Goal: Task Accomplishment & Management: Use online tool/utility

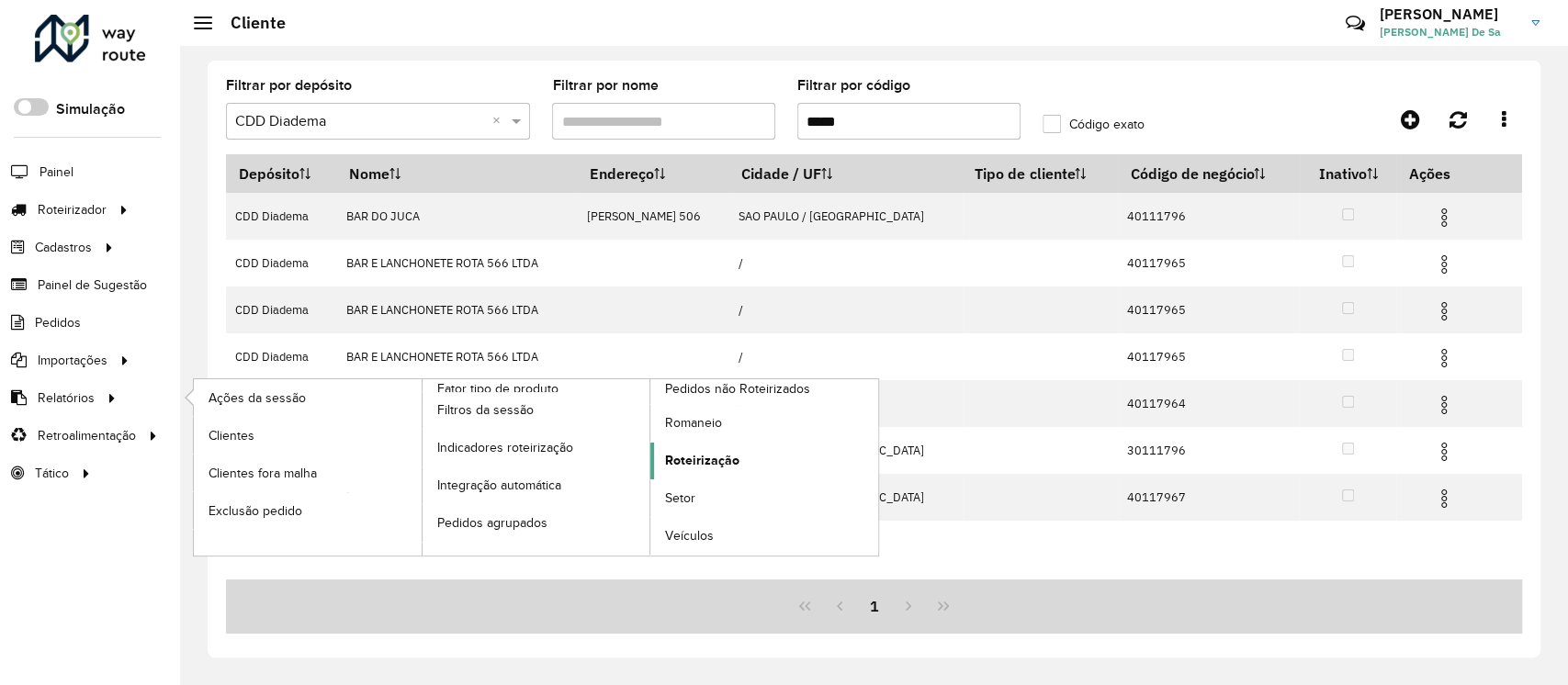
click at [729, 462] on span "Roteirização" at bounding box center [702, 460] width 74 height 19
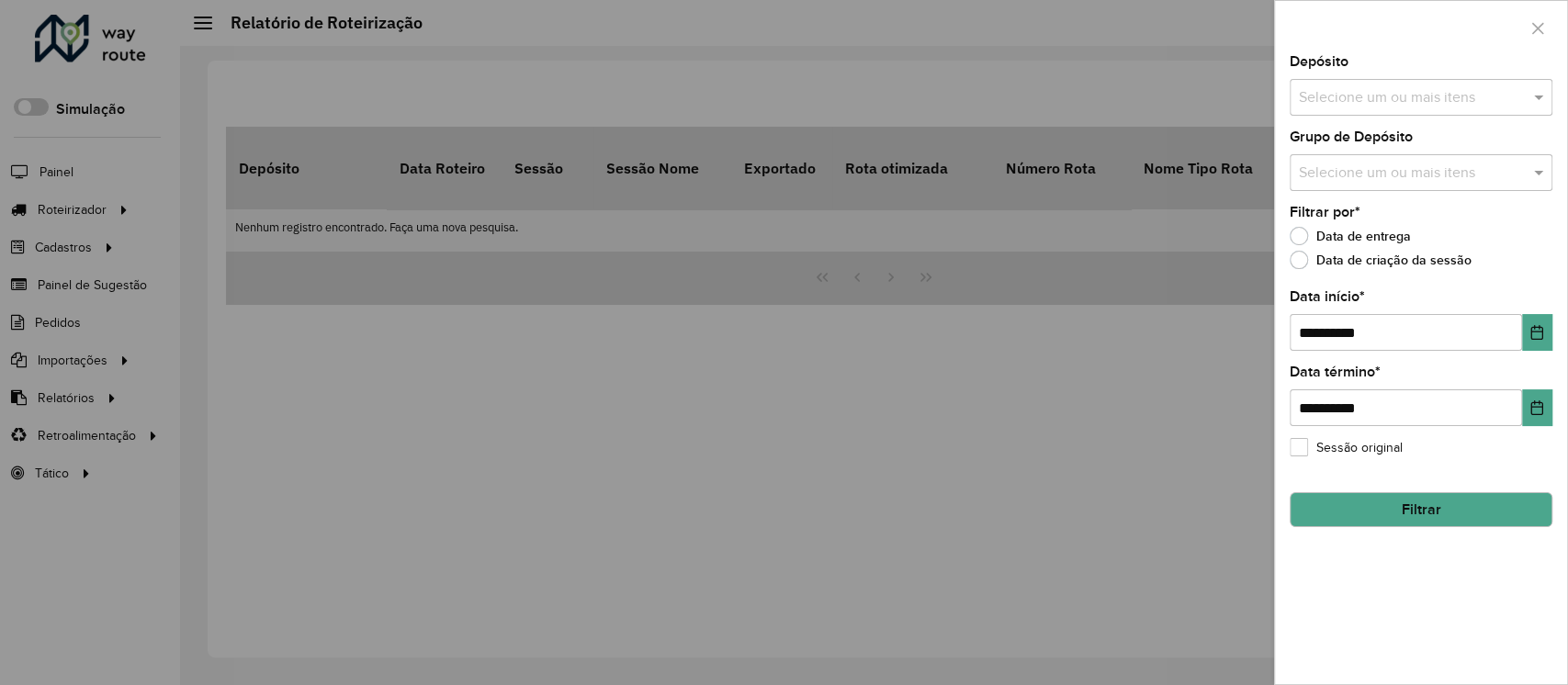
click at [1295, 260] on label "Data de criação da sessão" at bounding box center [1379, 260] width 182 height 19
click at [1534, 345] on button "Choose Date" at bounding box center [1536, 332] width 31 height 37
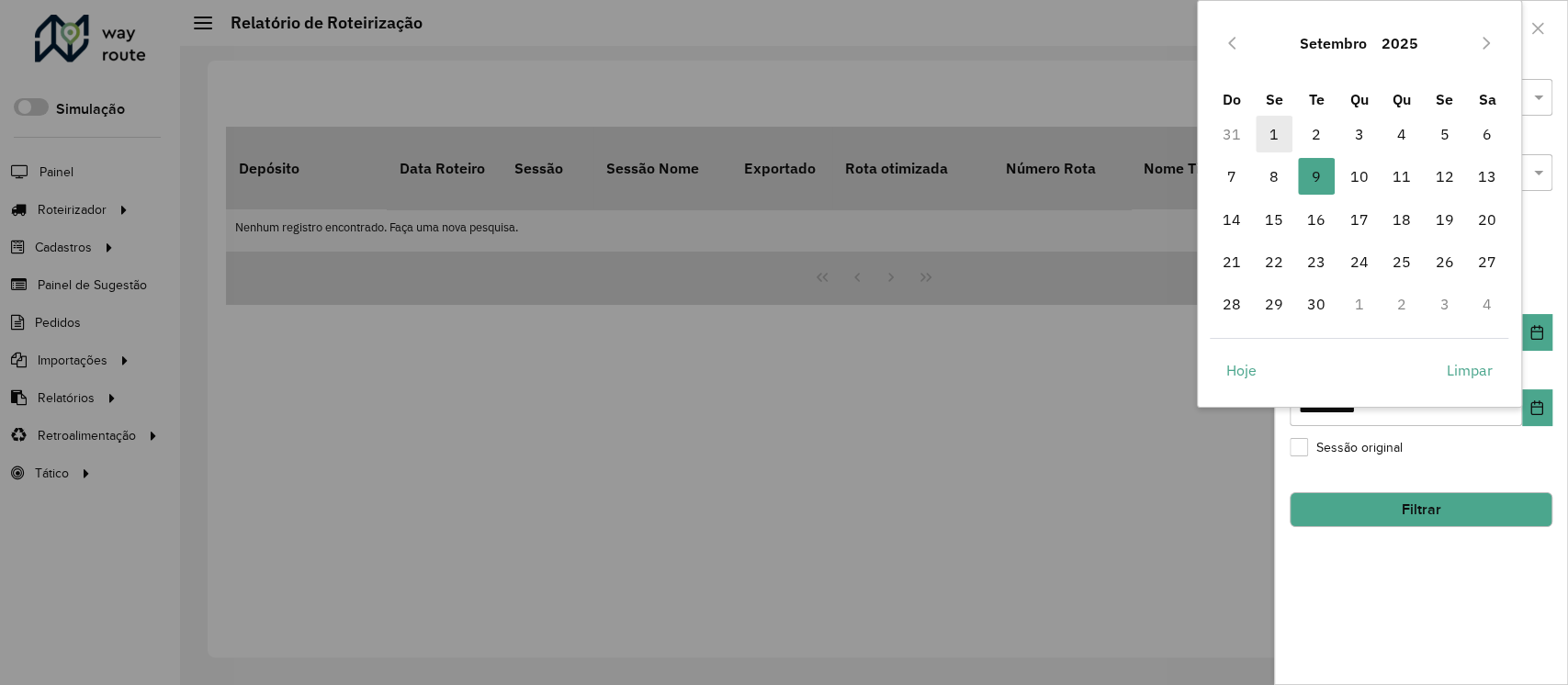
click at [1270, 137] on span "1" at bounding box center [1273, 134] width 37 height 37
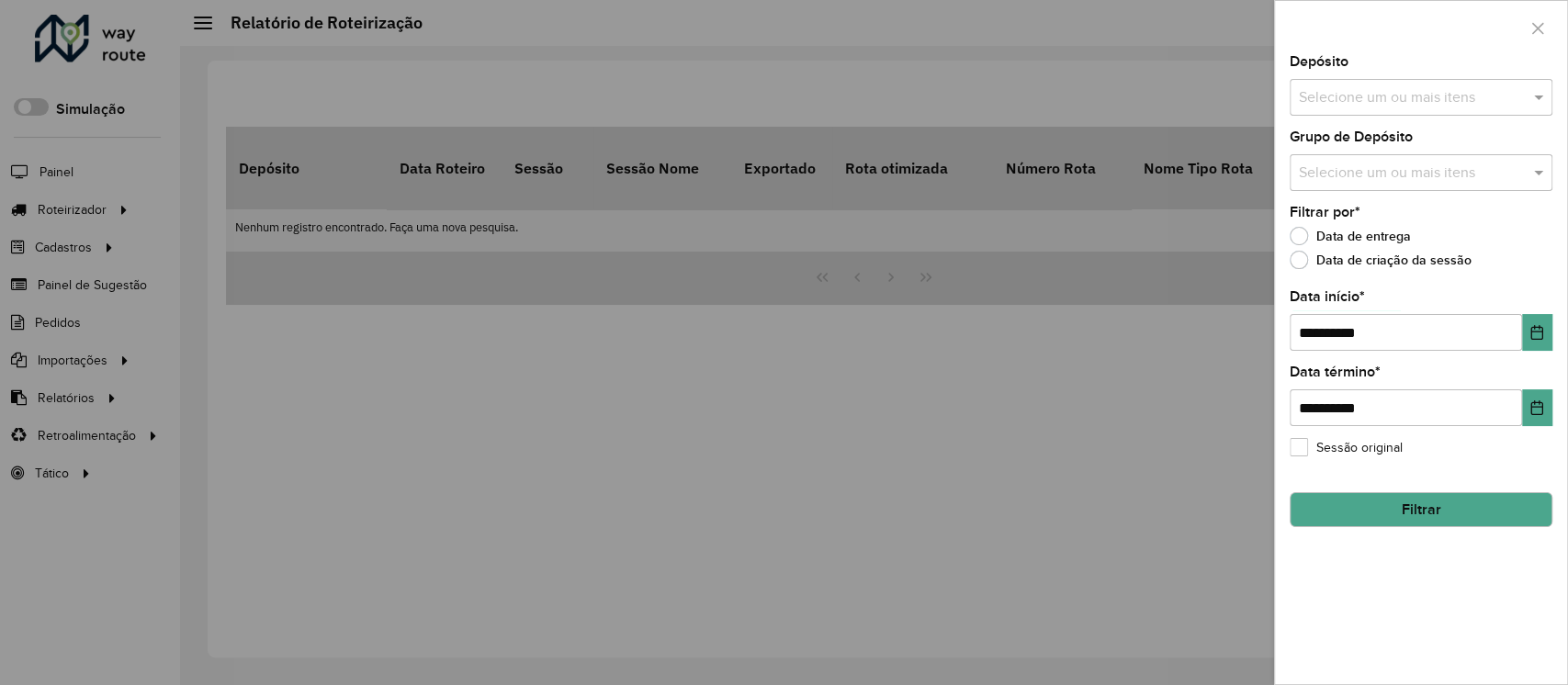
click at [1409, 511] on button "Filtrar" at bounding box center [1420, 509] width 263 height 35
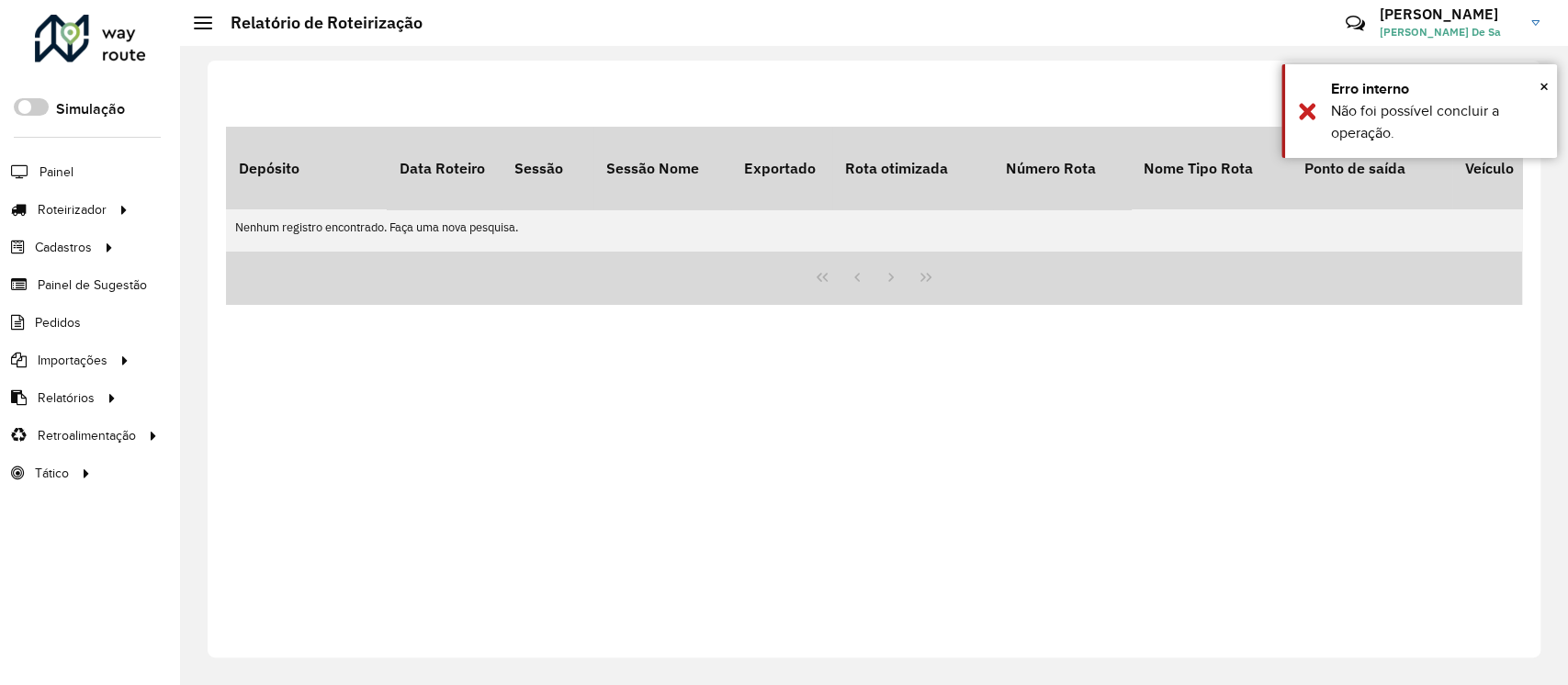
click at [1066, 488] on div "Filtrar Download Depósito Data Roteiro Sessão Sessão Nome Exportado Rota otimiz…" at bounding box center [873, 359] width 1333 height 598
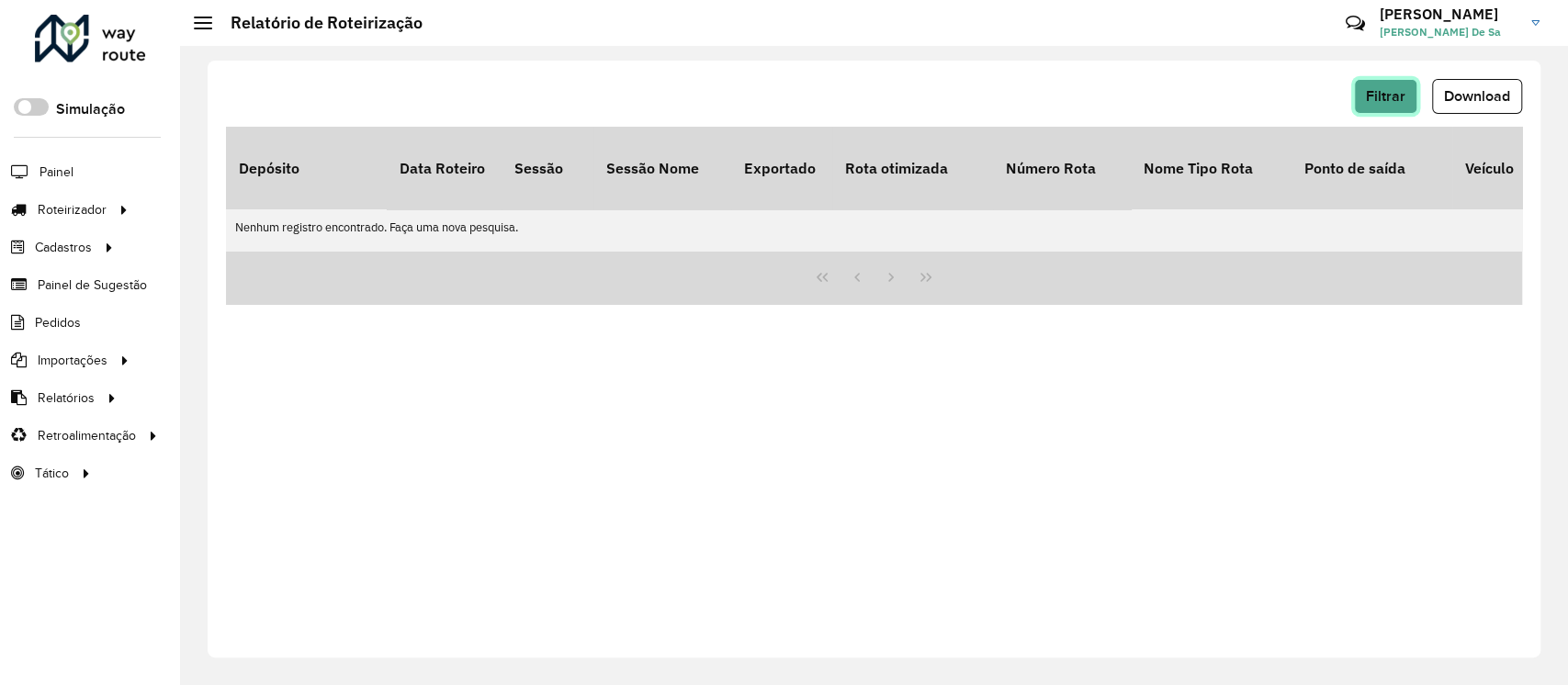
click at [1367, 102] on span "Filtrar" at bounding box center [1385, 96] width 40 height 16
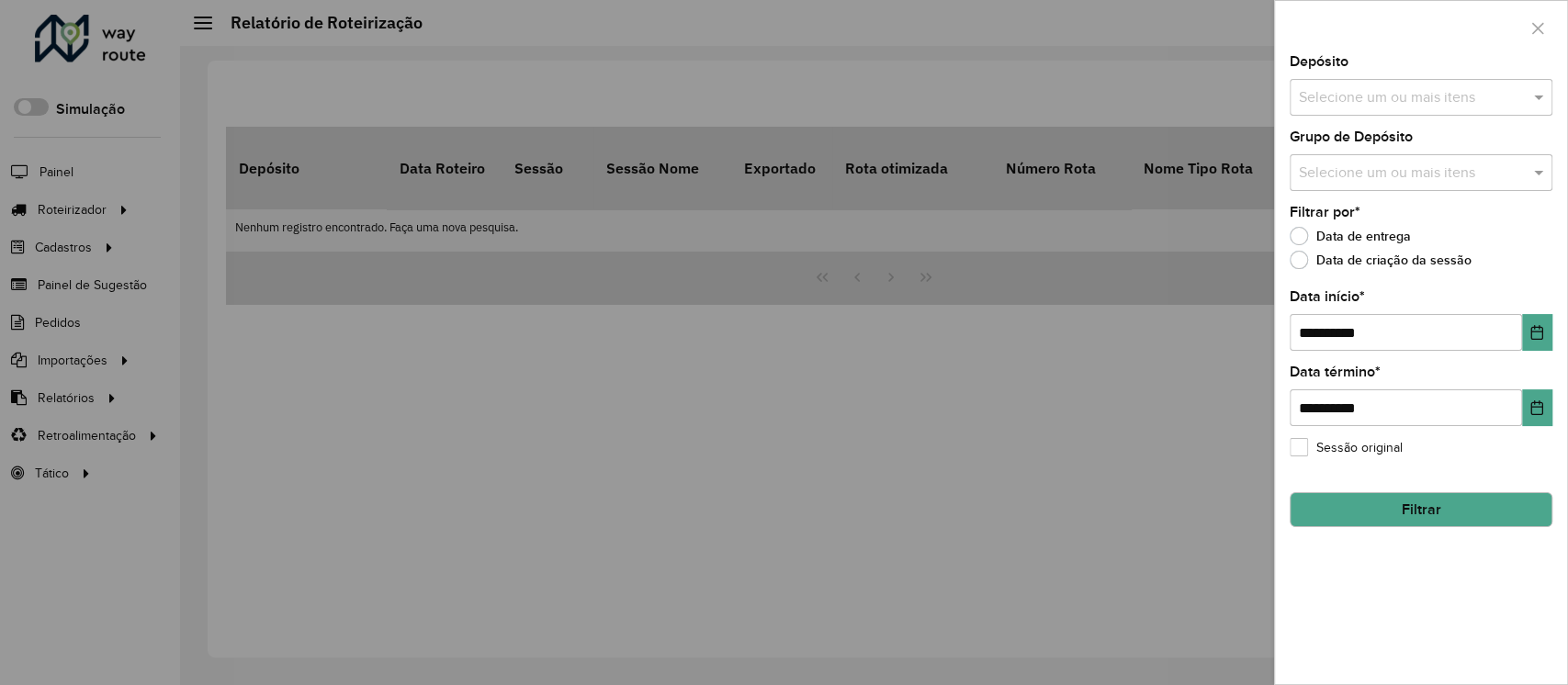
click at [1300, 240] on label "Data de entrega" at bounding box center [1350, 236] width 121 height 19
click at [1405, 511] on button "Filtrar" at bounding box center [1420, 509] width 263 height 35
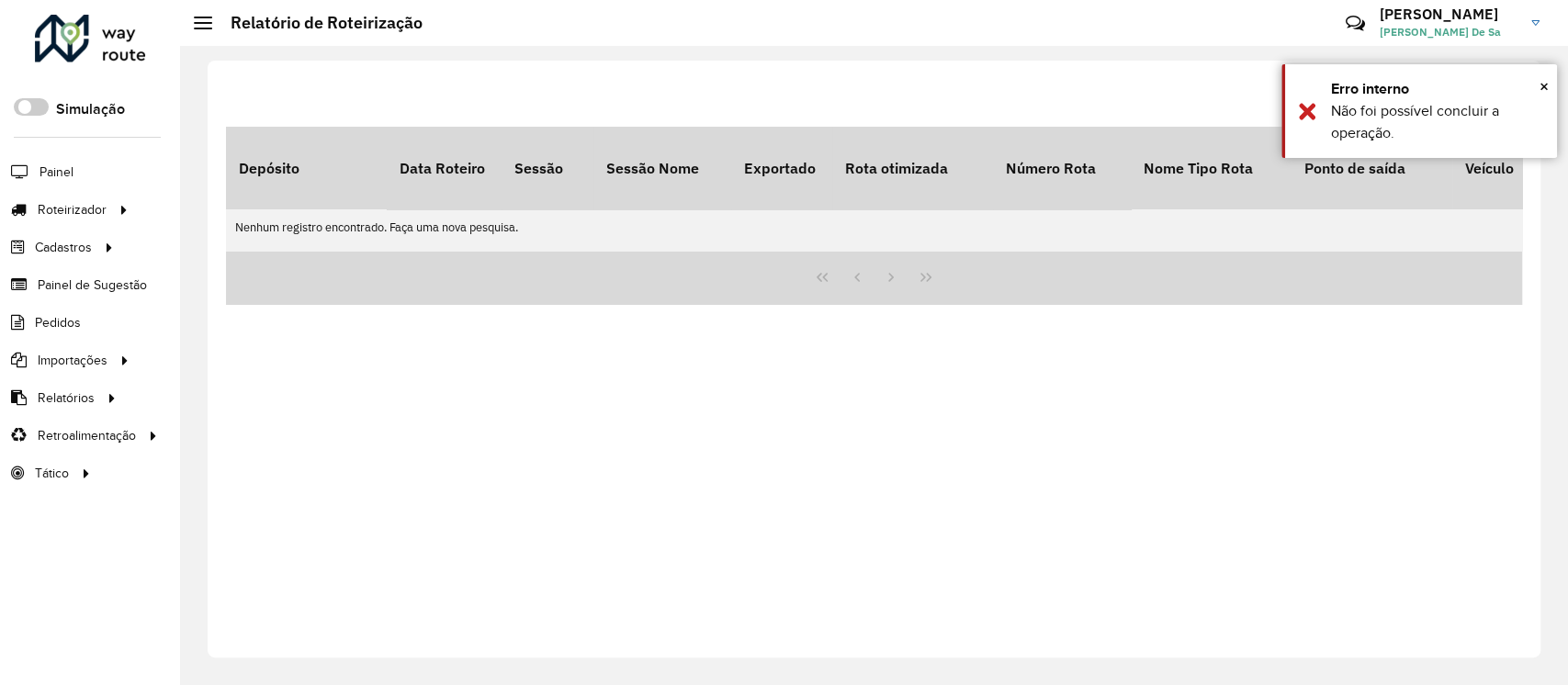
click at [1357, 497] on div "Filtrar Download Depósito Data Roteiro Sessão Sessão Nome Exportado Rota otimiz…" at bounding box center [873, 359] width 1333 height 598
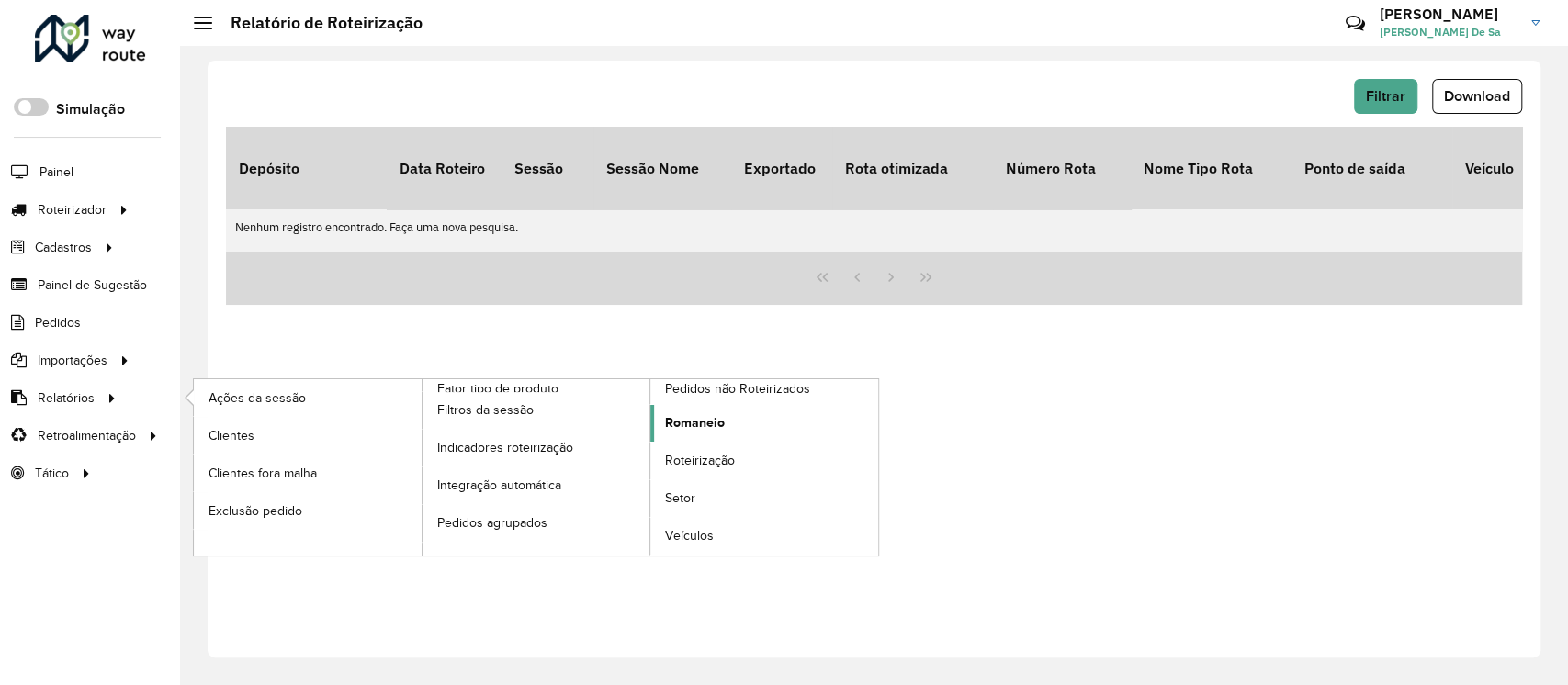
click at [684, 423] on span "Romaneio" at bounding box center [695, 422] width 60 height 19
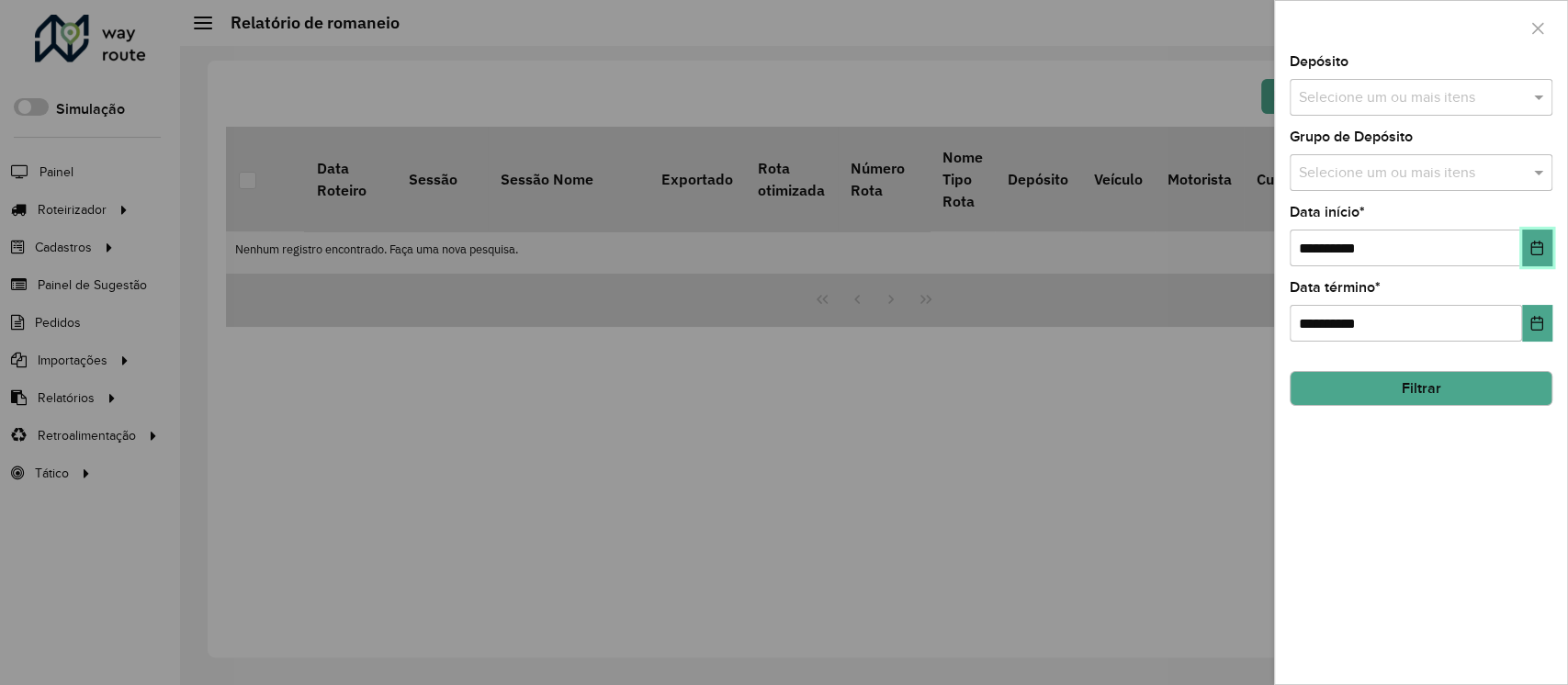
click at [1529, 253] on icon "Choose Date" at bounding box center [1536, 247] width 15 height 15
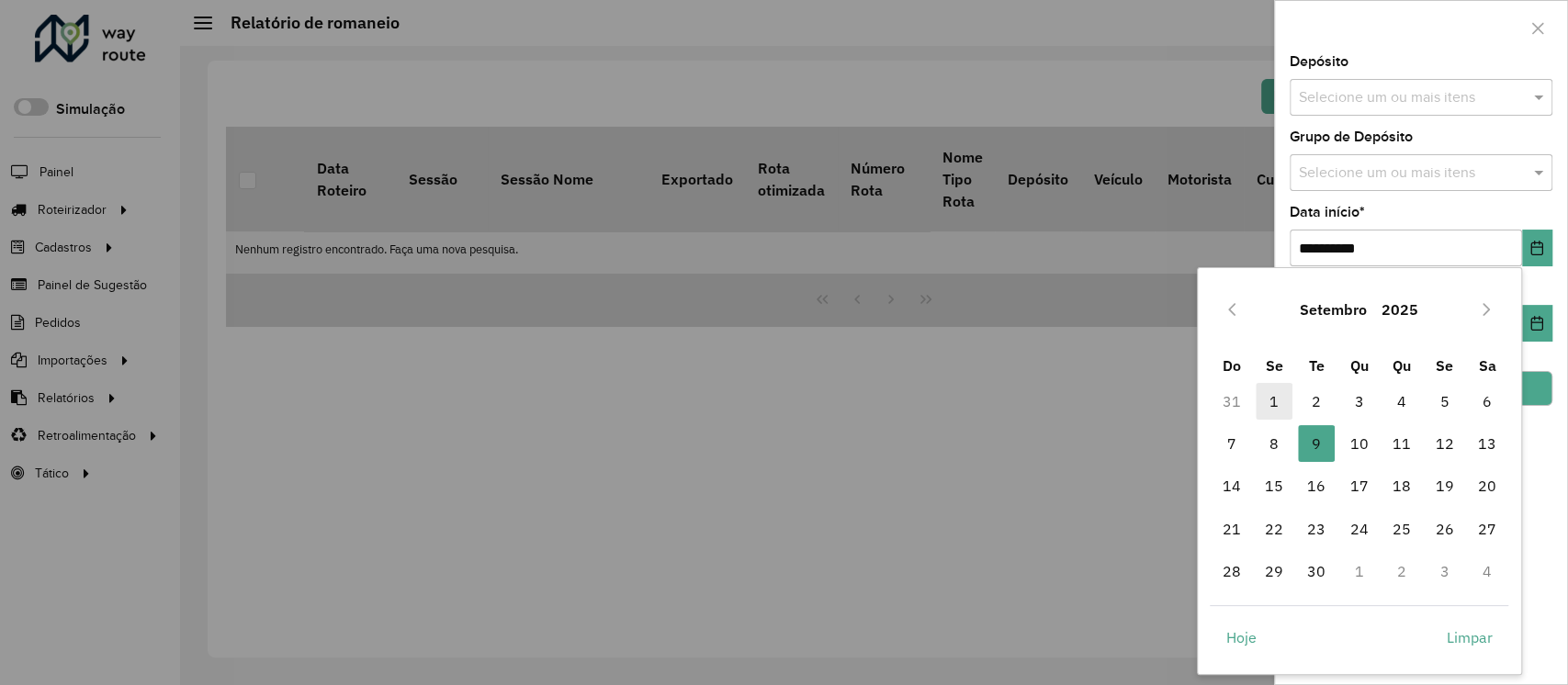
click at [1266, 396] on span "1" at bounding box center [1273, 401] width 37 height 37
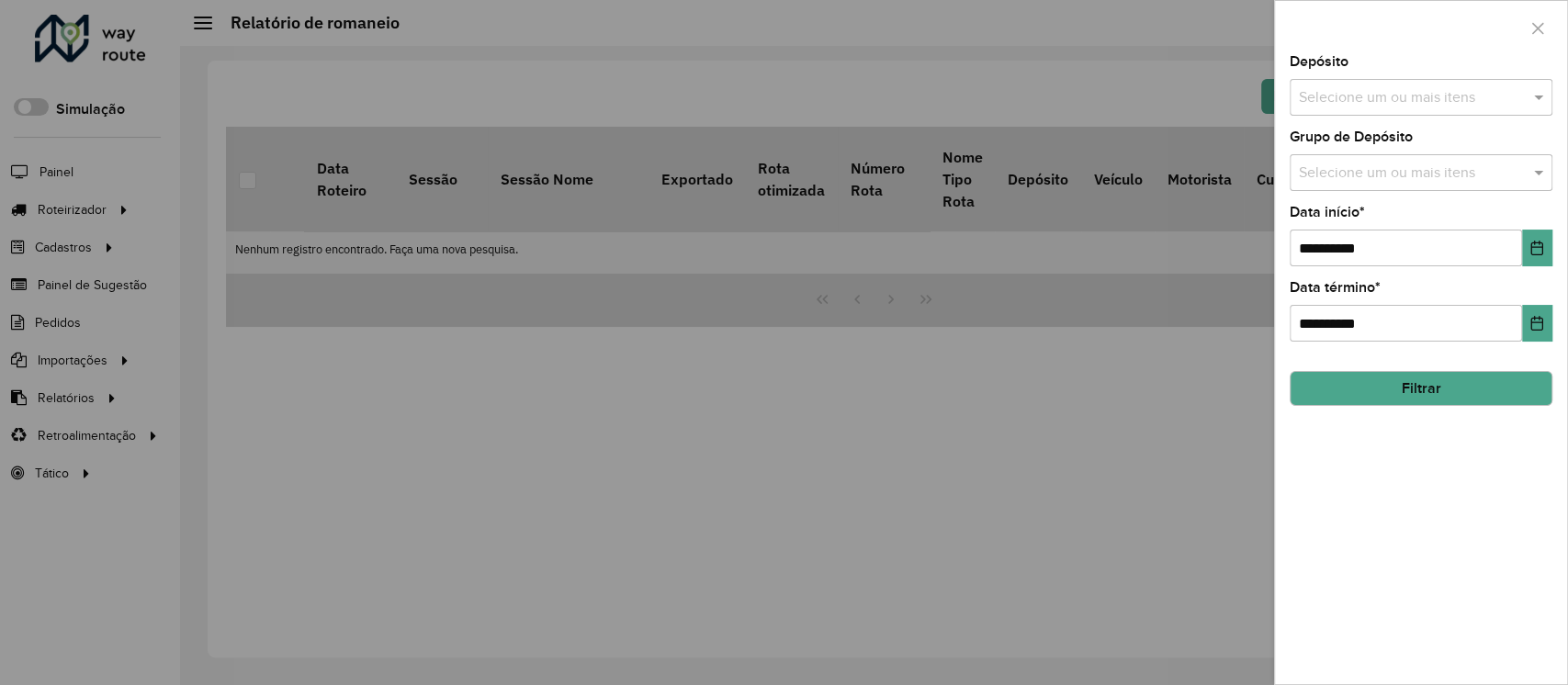
click at [1414, 387] on button "Filtrar" at bounding box center [1420, 388] width 263 height 35
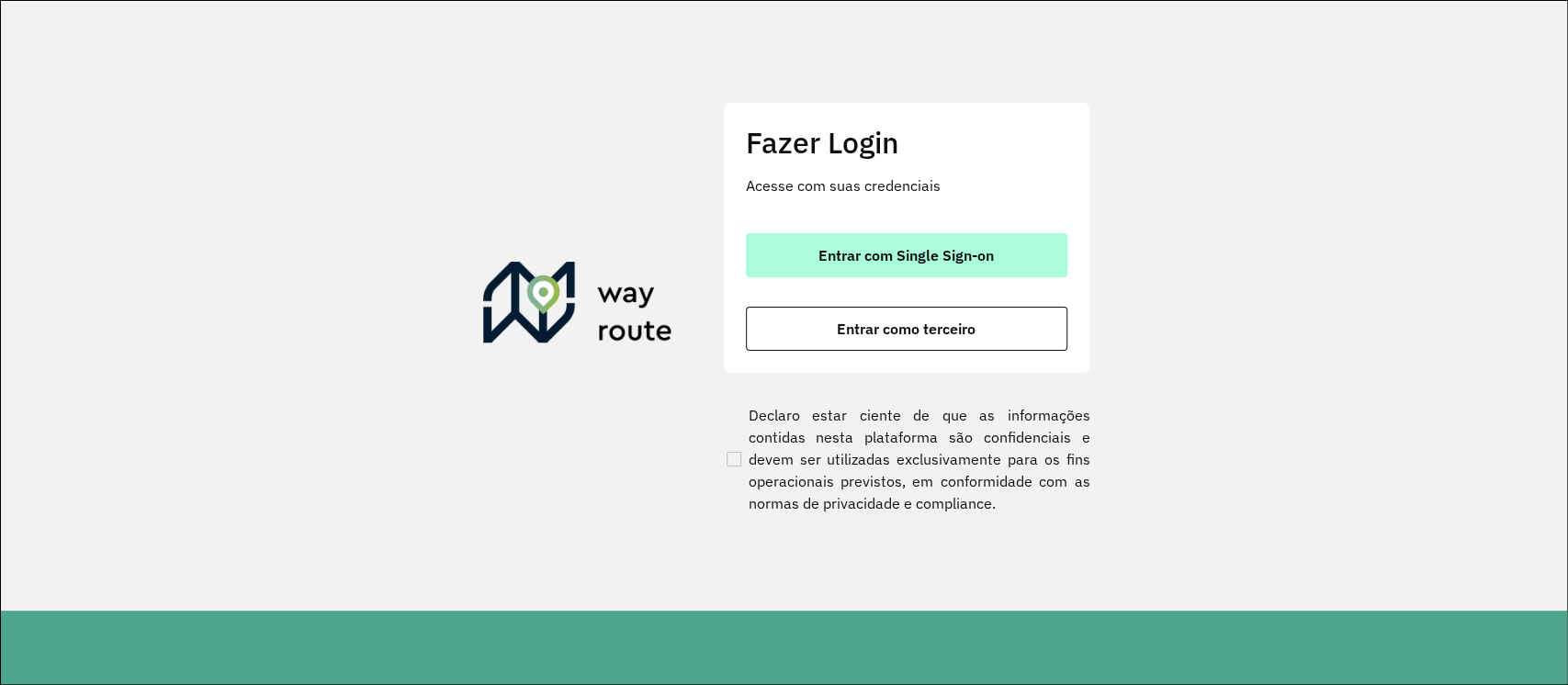
click at [867, 266] on button "Entrar com Single Sign-on" at bounding box center [906, 255] width 322 height 44
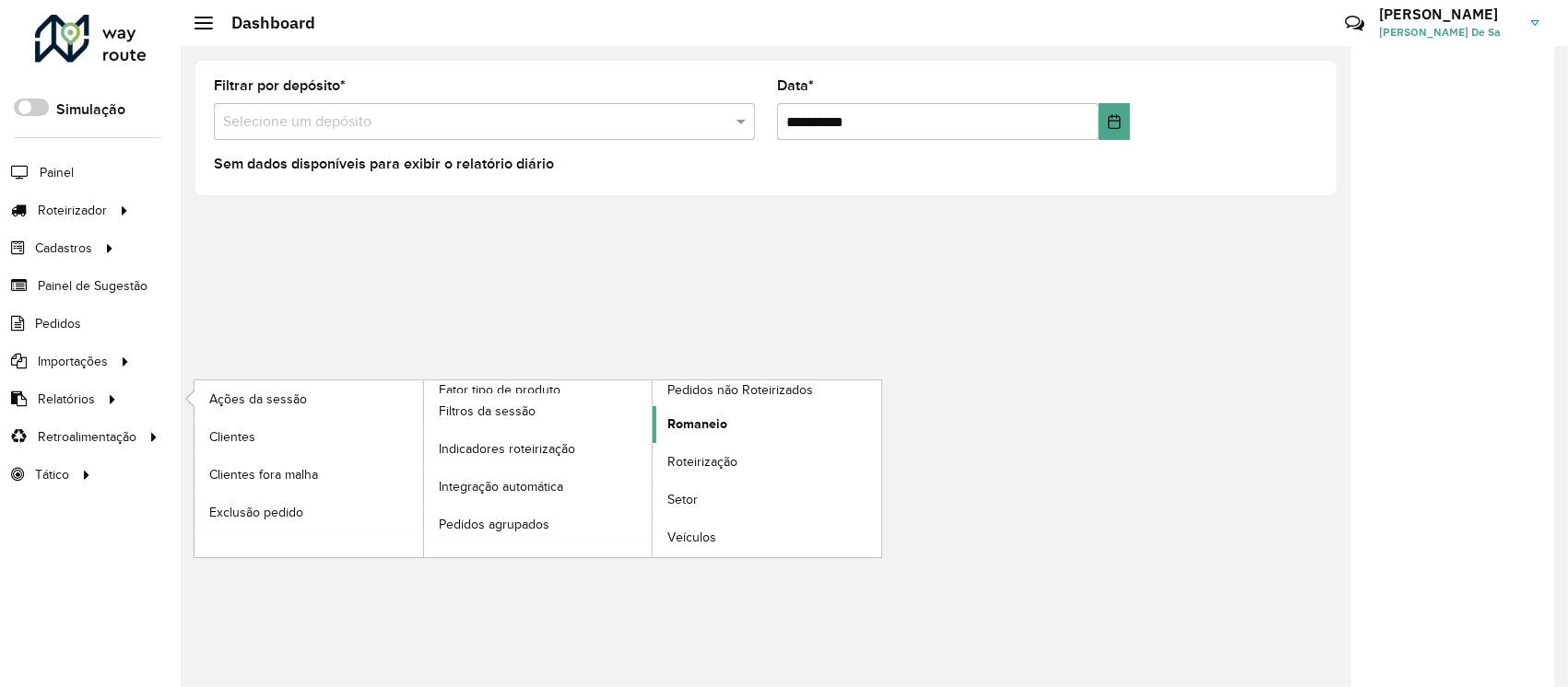
click at [710, 431] on span "Romaneio" at bounding box center [697, 423] width 60 height 19
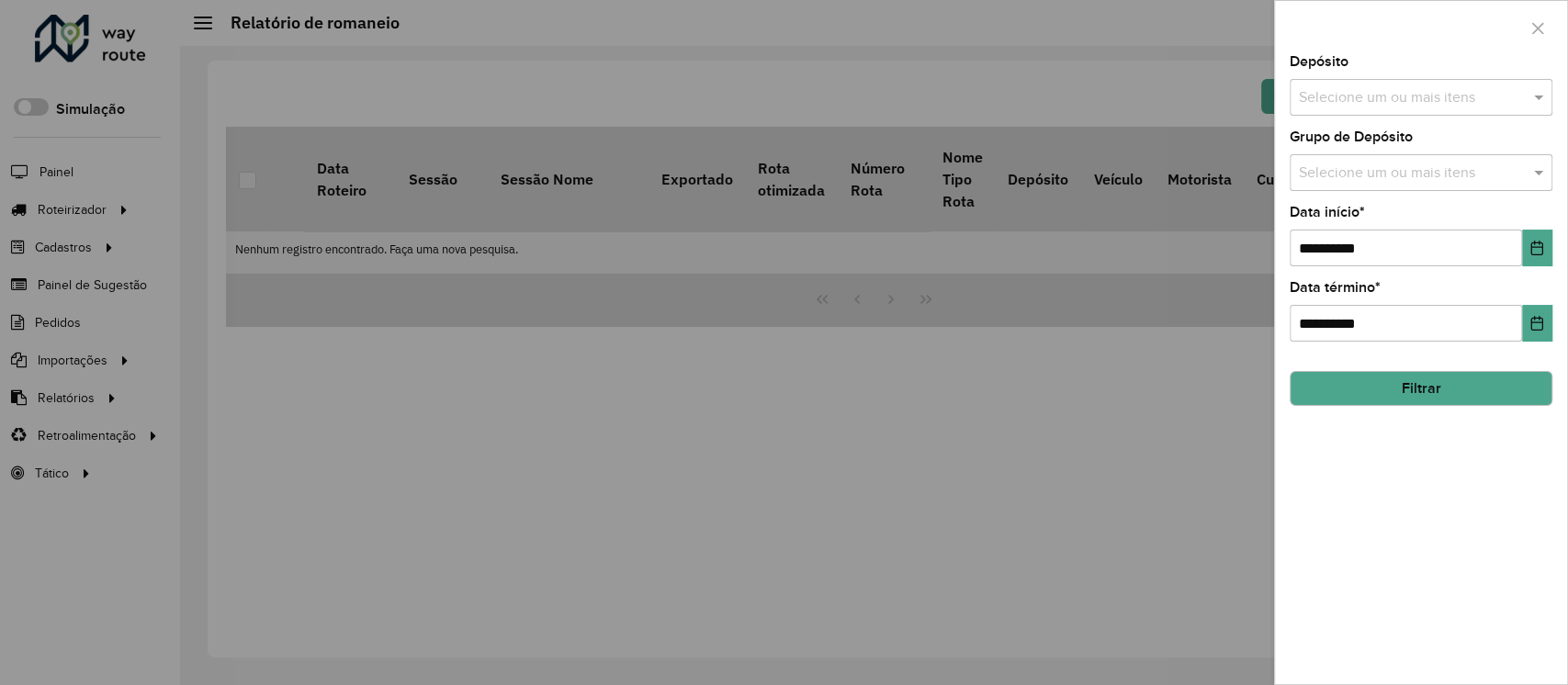
click at [1412, 391] on button "Filtrar" at bounding box center [1420, 388] width 263 height 35
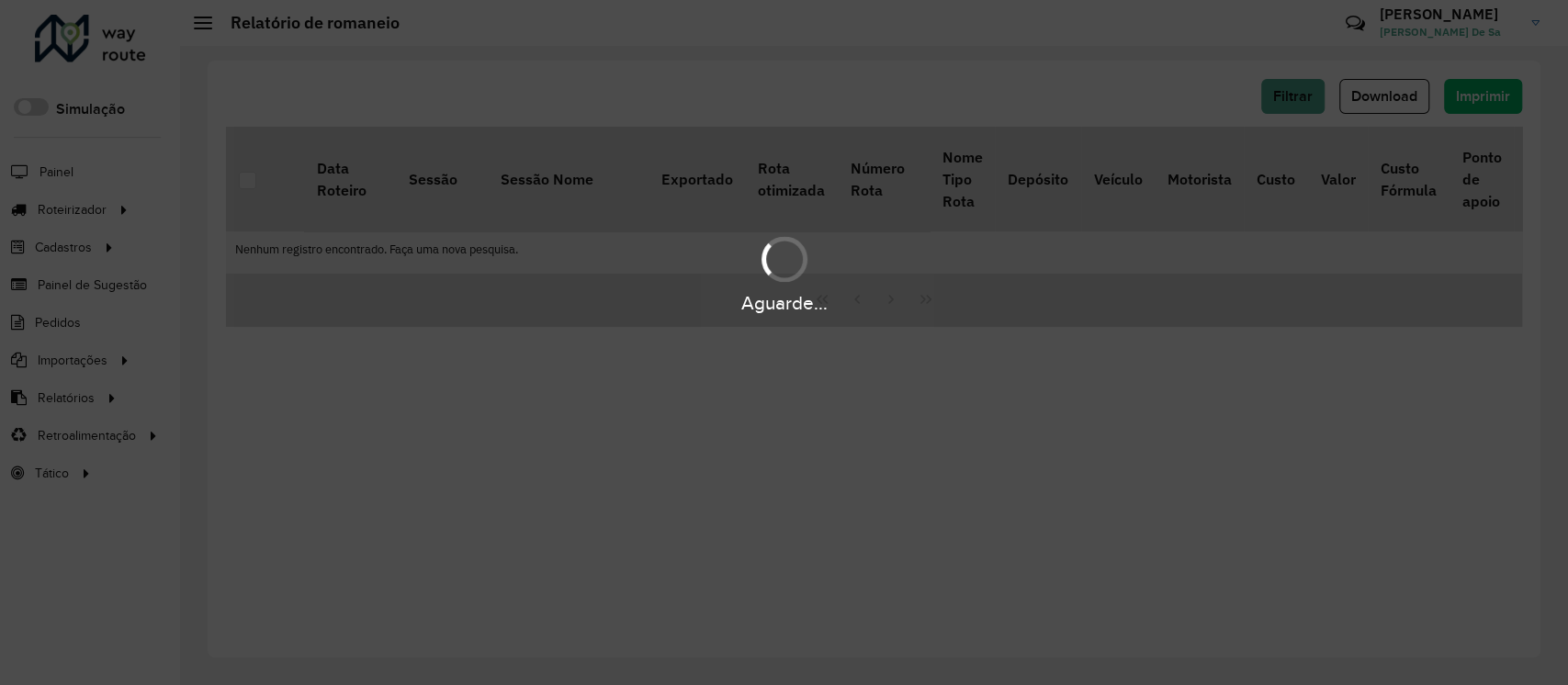
click at [1288, 101] on div "Aguarde..." at bounding box center [784, 342] width 1568 height 685
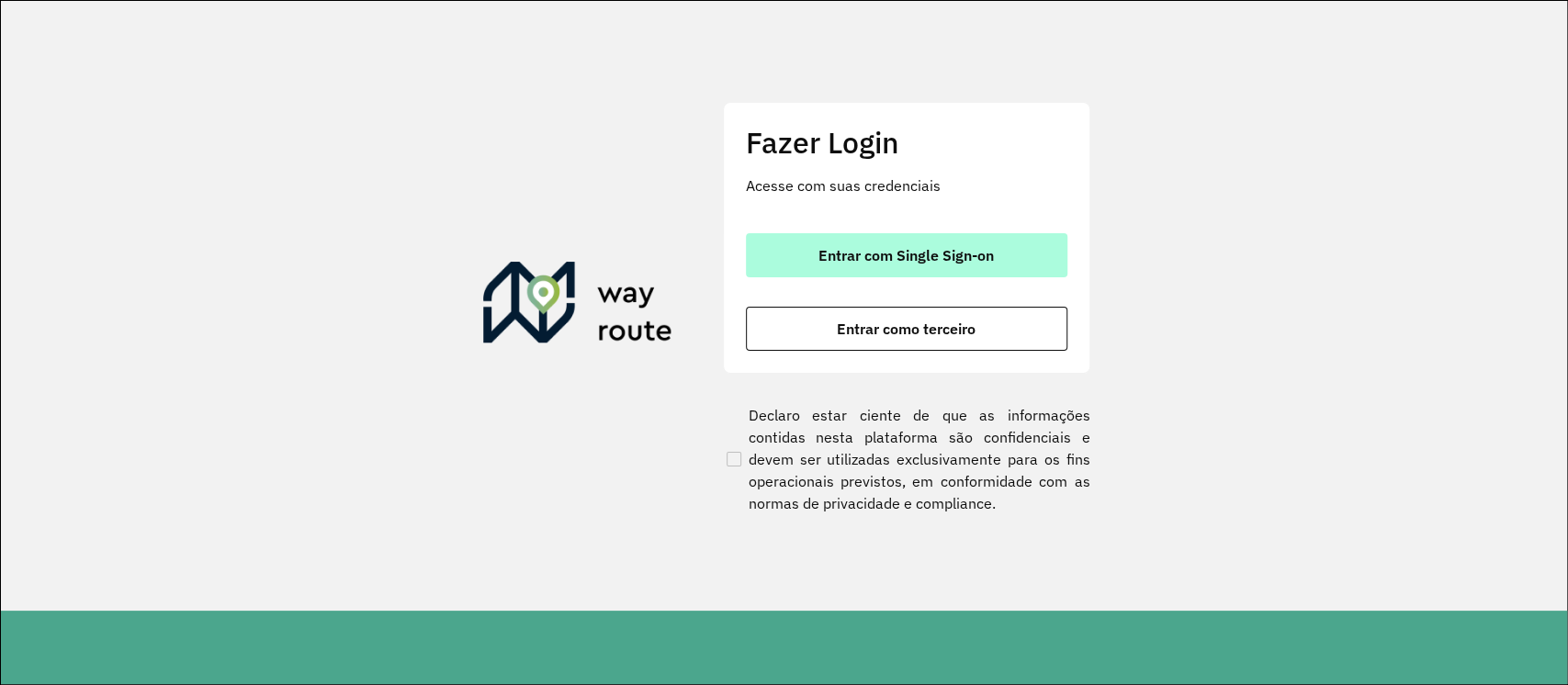
click at [938, 253] on span "Entrar com Single Sign-on" at bounding box center [906, 255] width 176 height 15
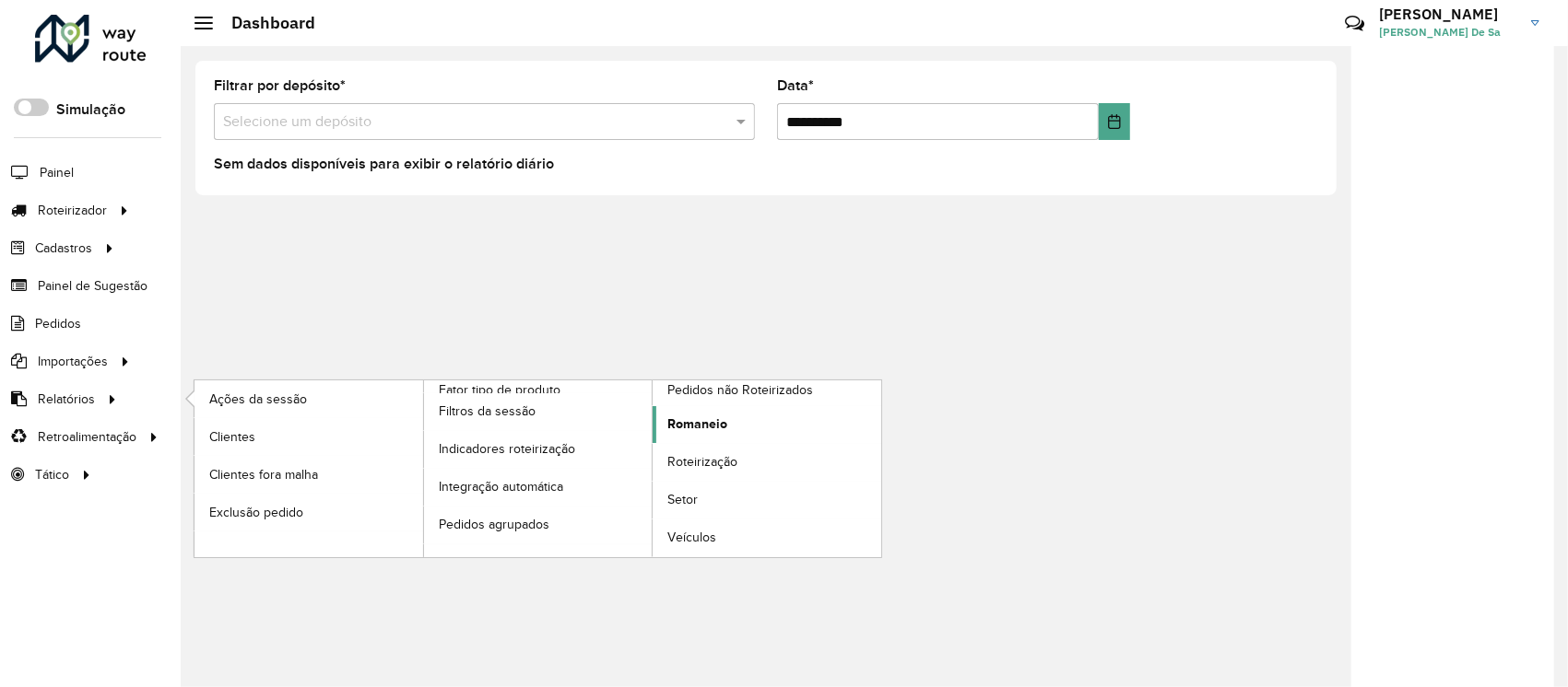
click at [701, 415] on span "Romaneio" at bounding box center [697, 423] width 60 height 19
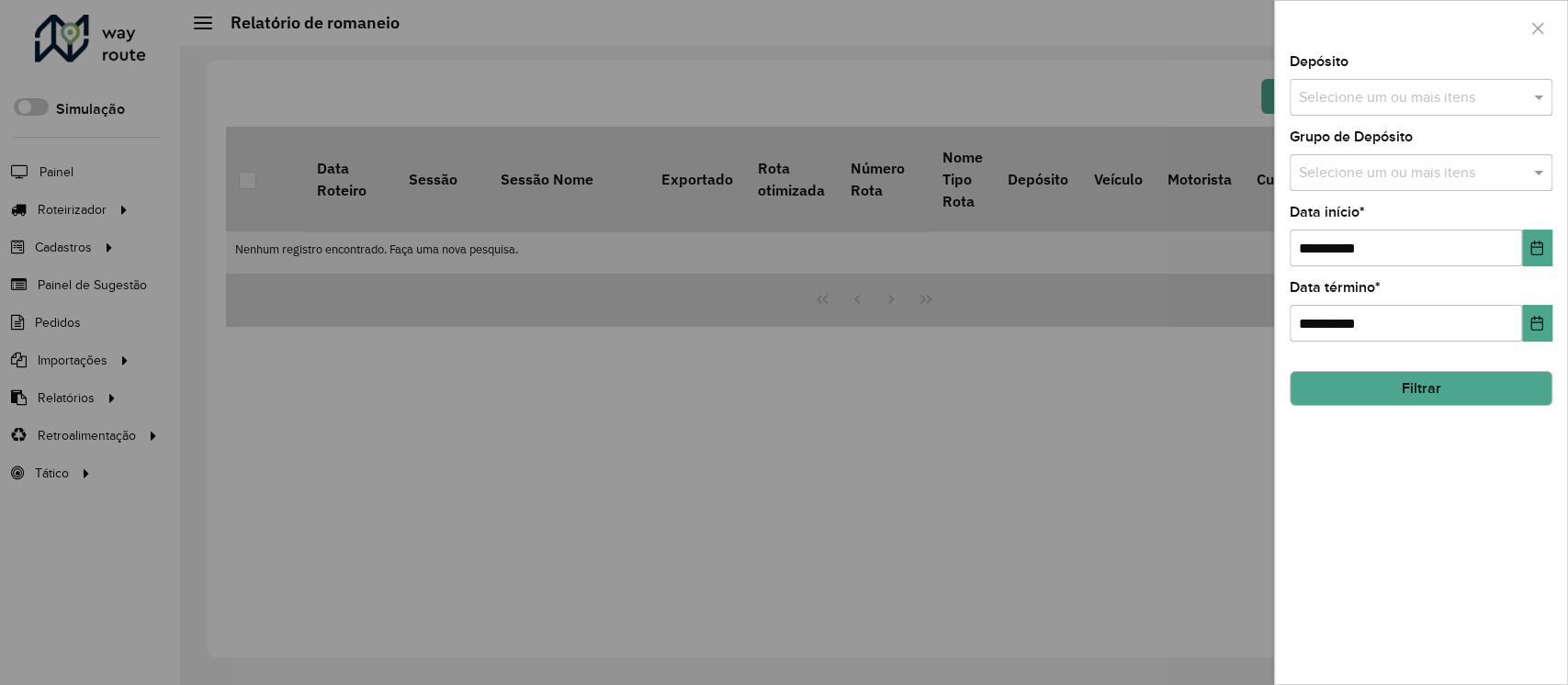
click at [1050, 484] on div at bounding box center [784, 342] width 1568 height 685
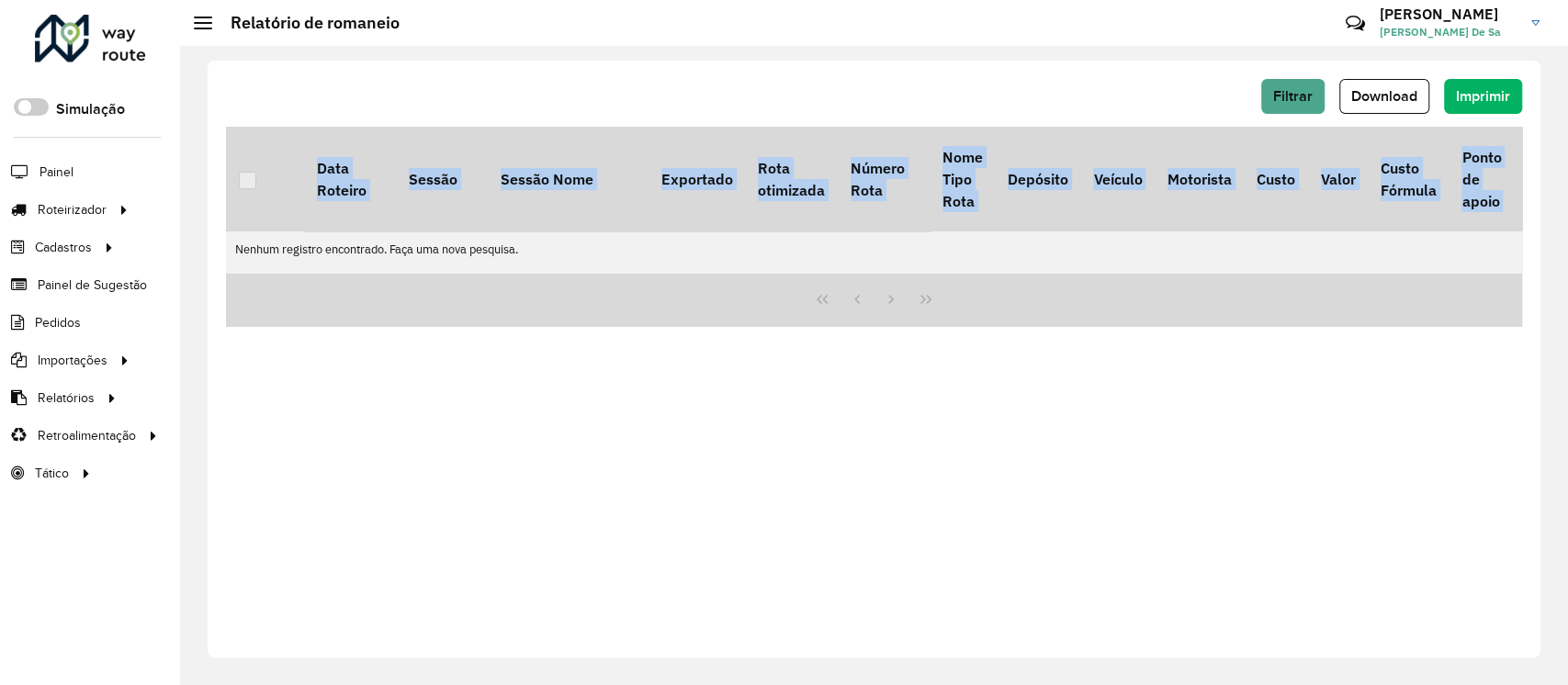
drag, startPoint x: 782, startPoint y: 274, endPoint x: 858, endPoint y: 284, distance: 76.7
click at [858, 284] on div "Data Roteiro Sessão Sessão Nome Exportado Rota otimizada Número Rota Nome Tipo …" at bounding box center [874, 227] width 1296 height 201
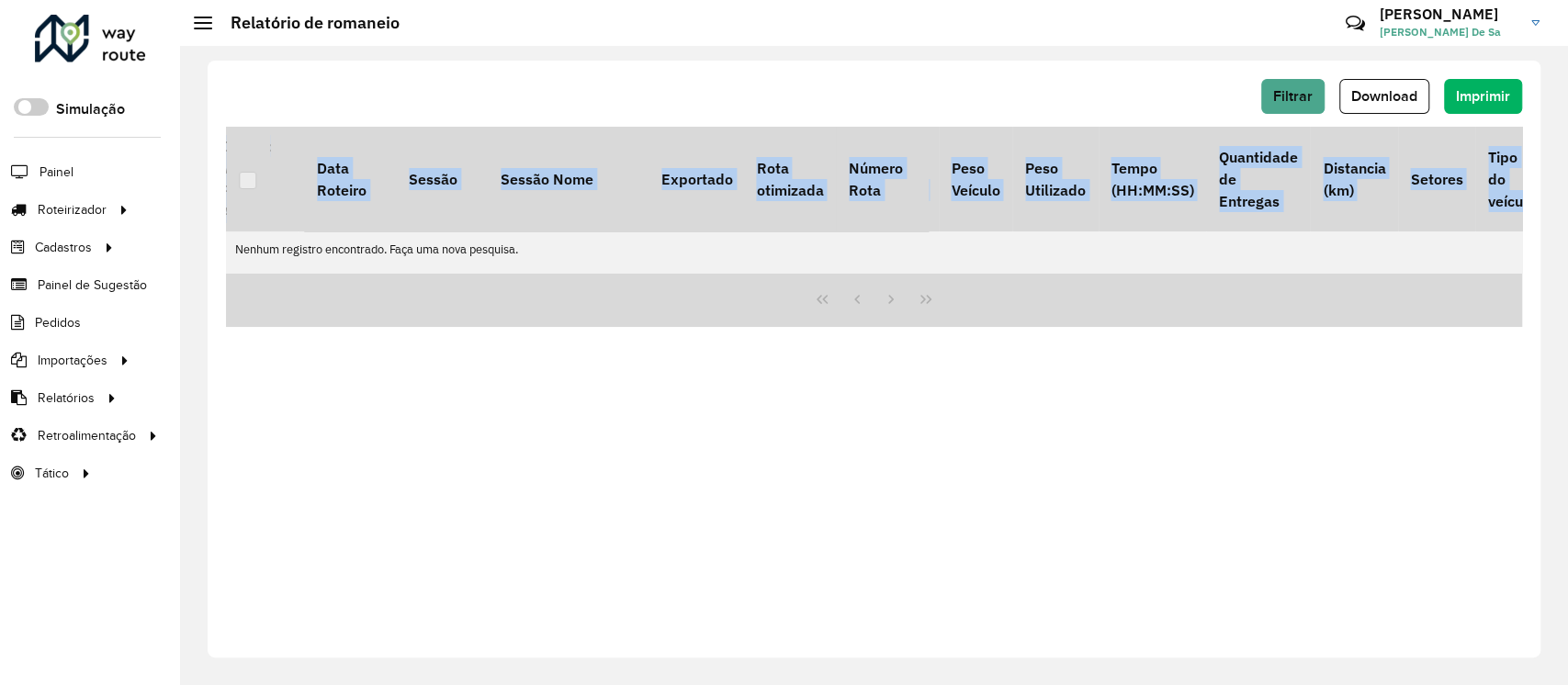
scroll to position [0, 1453]
click at [1296, 97] on span "Filtrar" at bounding box center [1293, 96] width 40 height 16
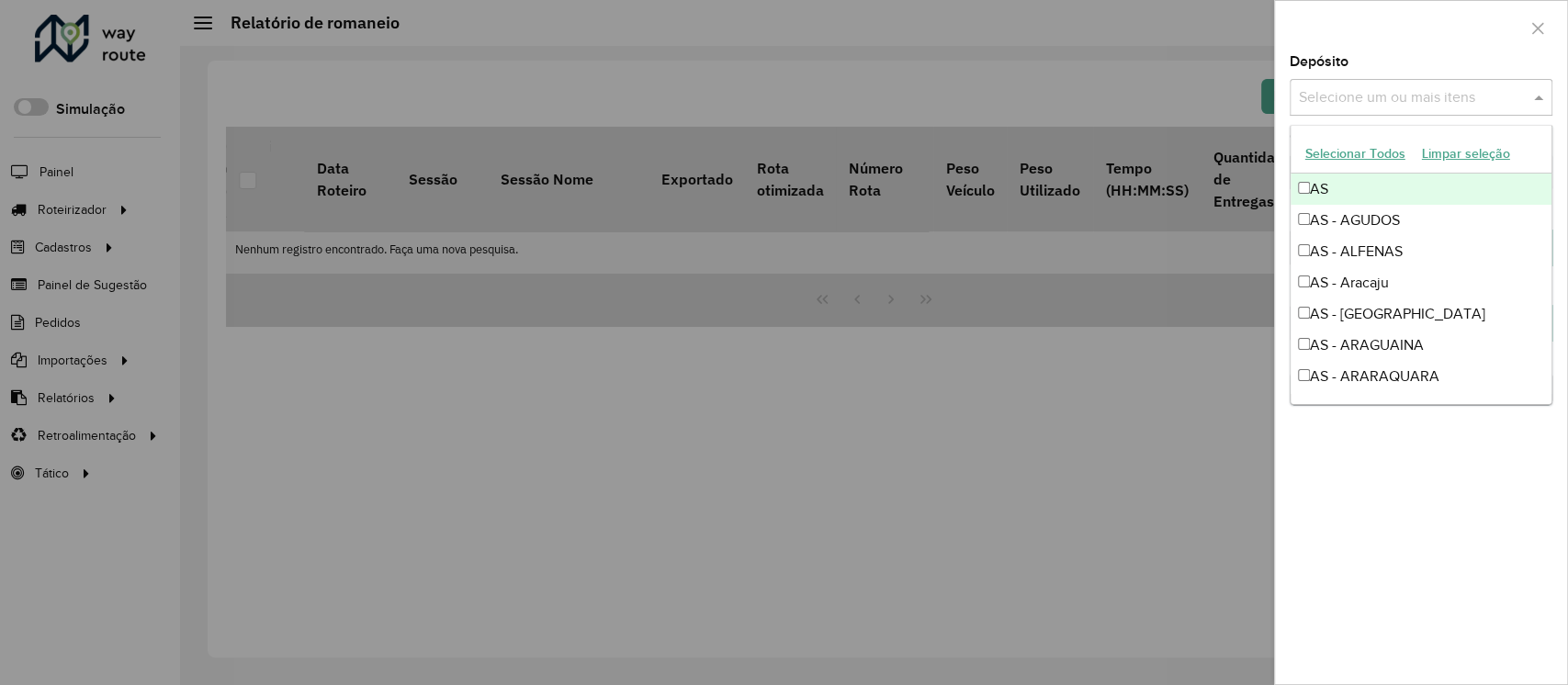
click at [1348, 83] on div "Selecione um ou mais itens" at bounding box center [1420, 97] width 263 height 37
type input "***"
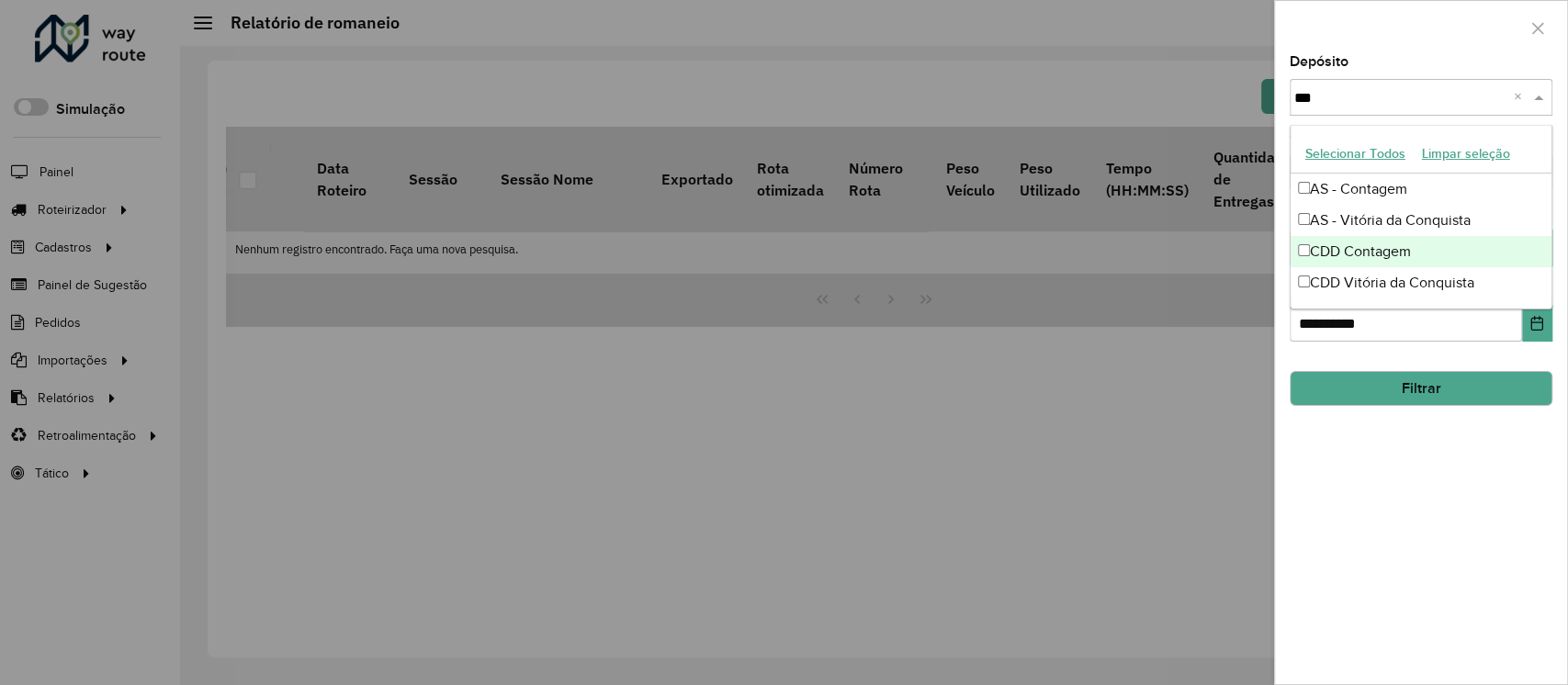
click at [1394, 252] on div "CDD Contagem" at bounding box center [1420, 251] width 261 height 31
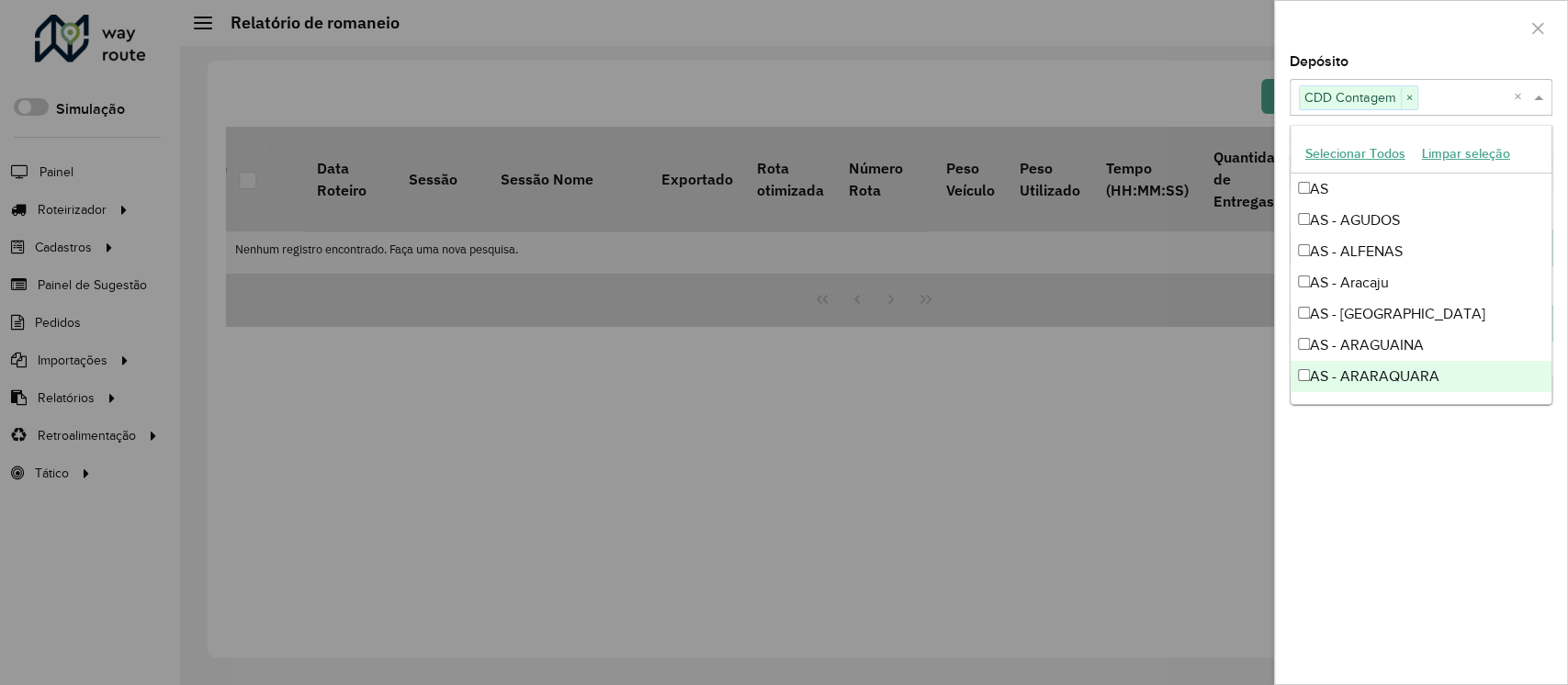
click at [1418, 517] on div "**********" at bounding box center [1420, 370] width 292 height 629
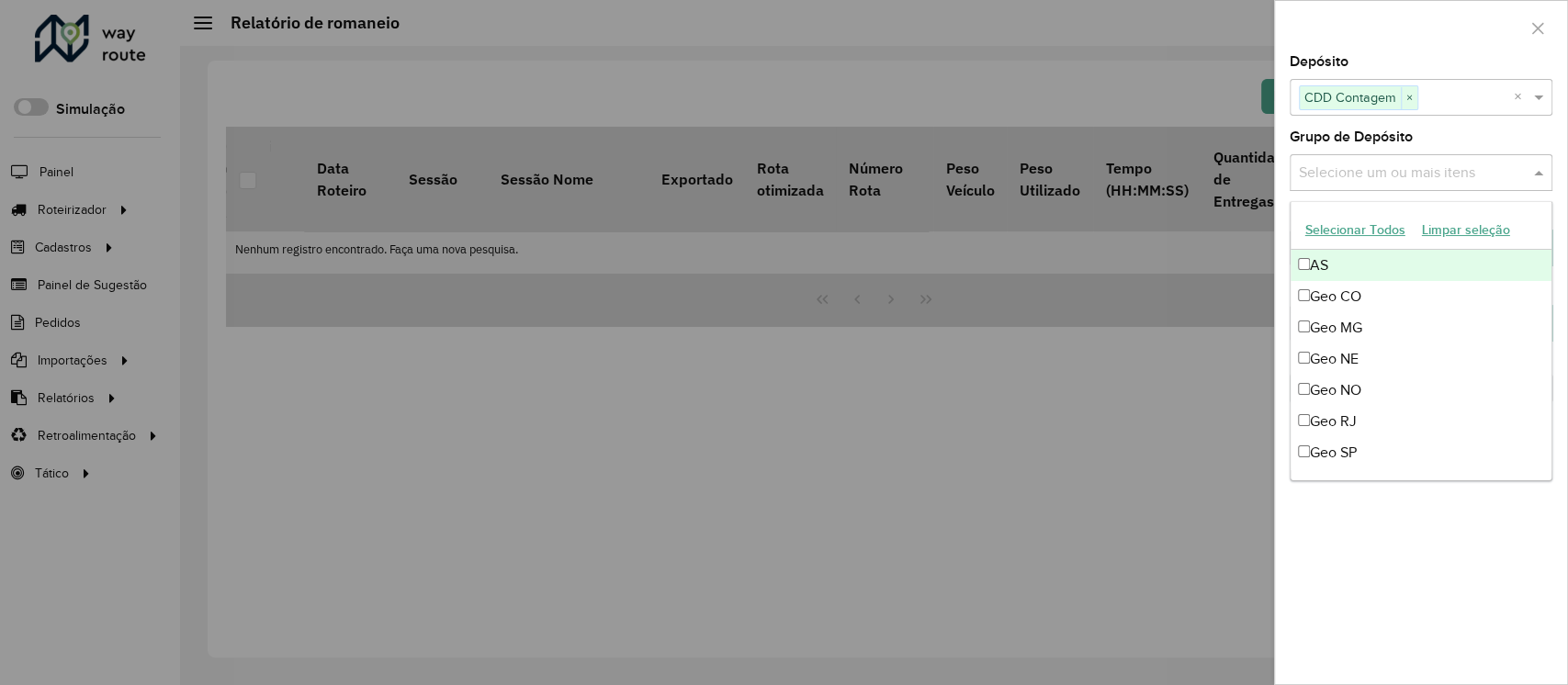
click at [1398, 183] on input "text" at bounding box center [1411, 174] width 235 height 22
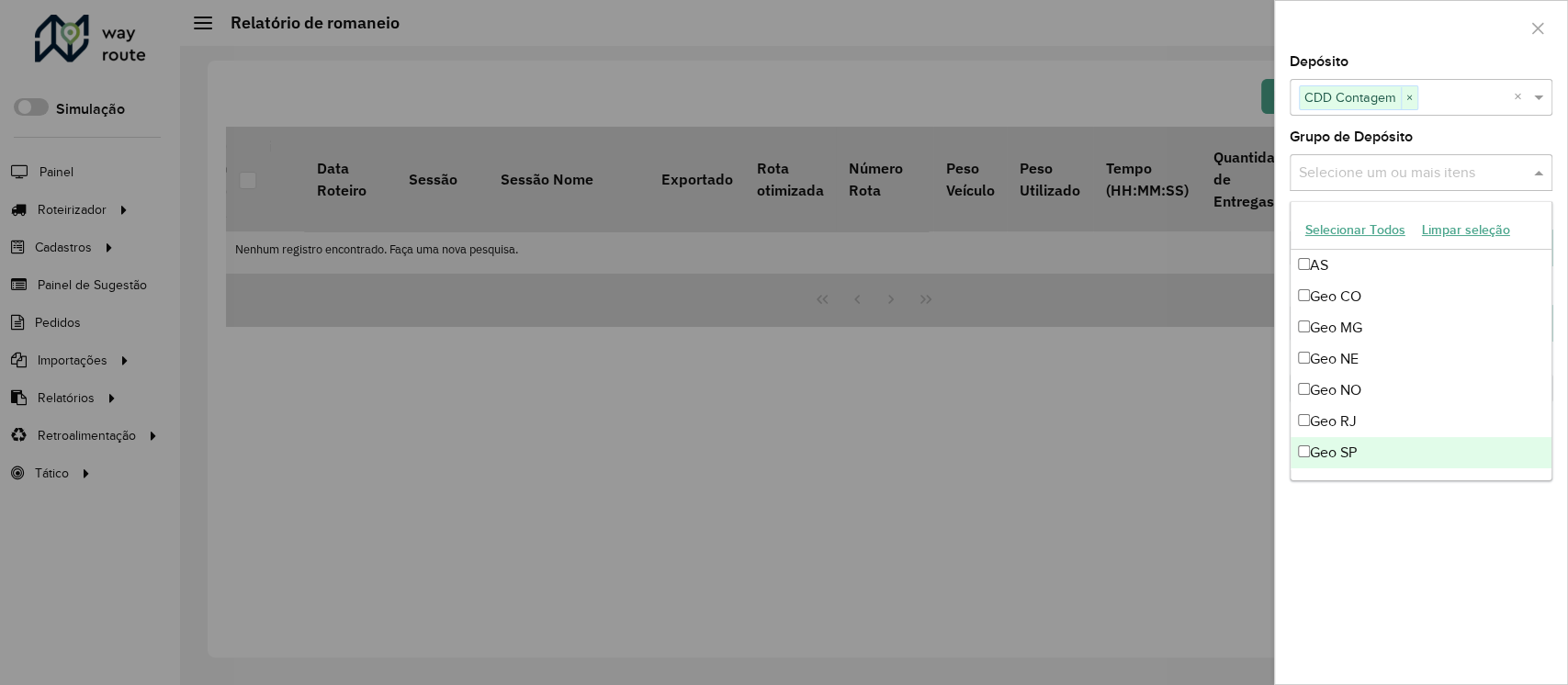
click at [1426, 587] on div "**********" at bounding box center [1420, 370] width 292 height 629
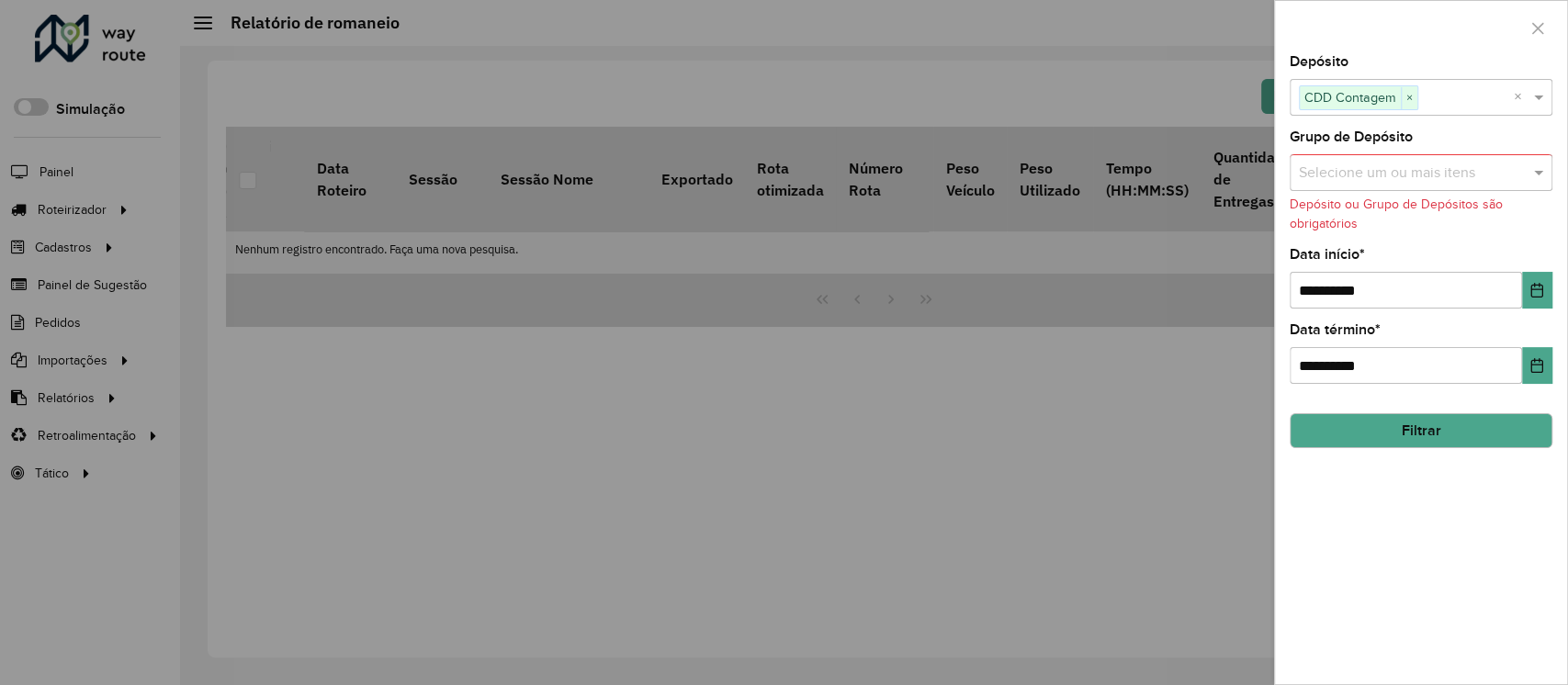
click at [1372, 168] on input "text" at bounding box center [1411, 174] width 235 height 22
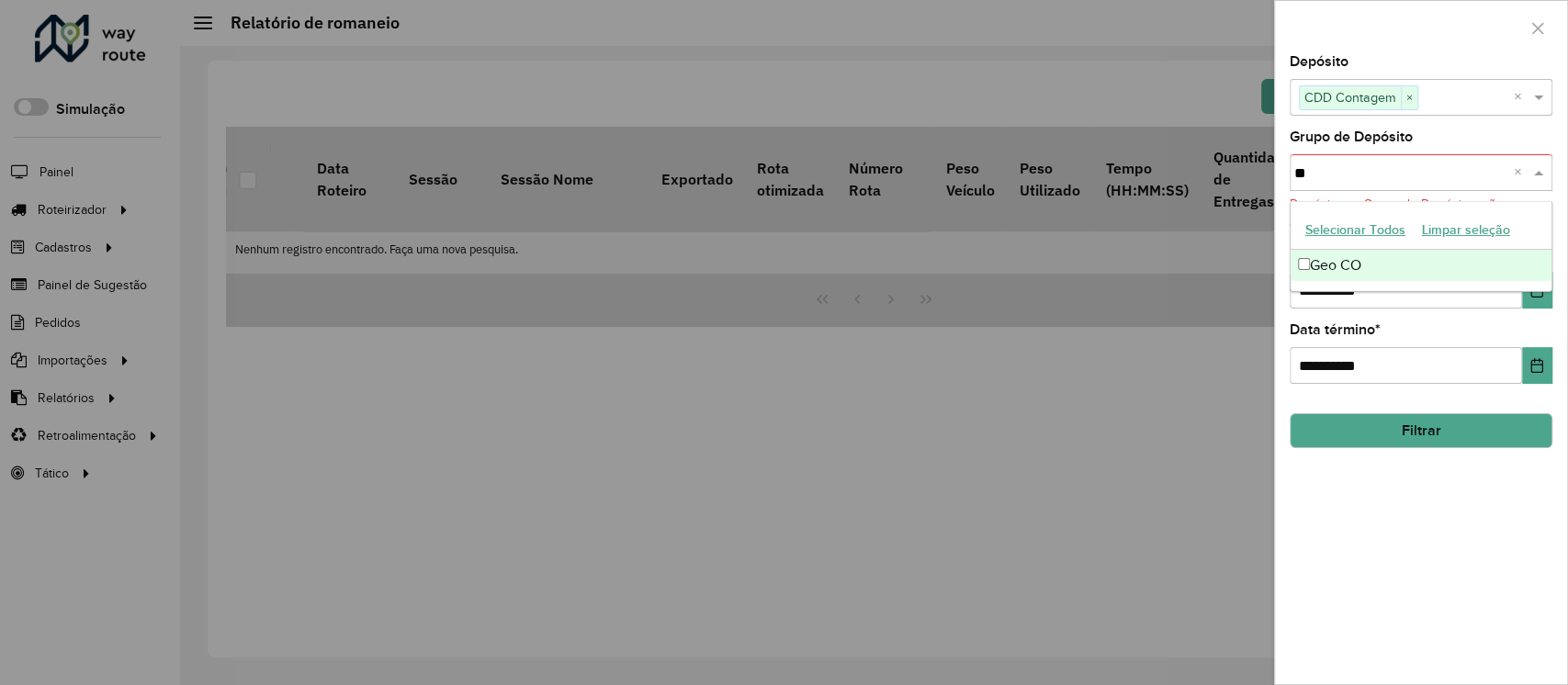
type input "*"
type input "**"
click at [1335, 261] on div "Geo MG" at bounding box center [1420, 265] width 261 height 31
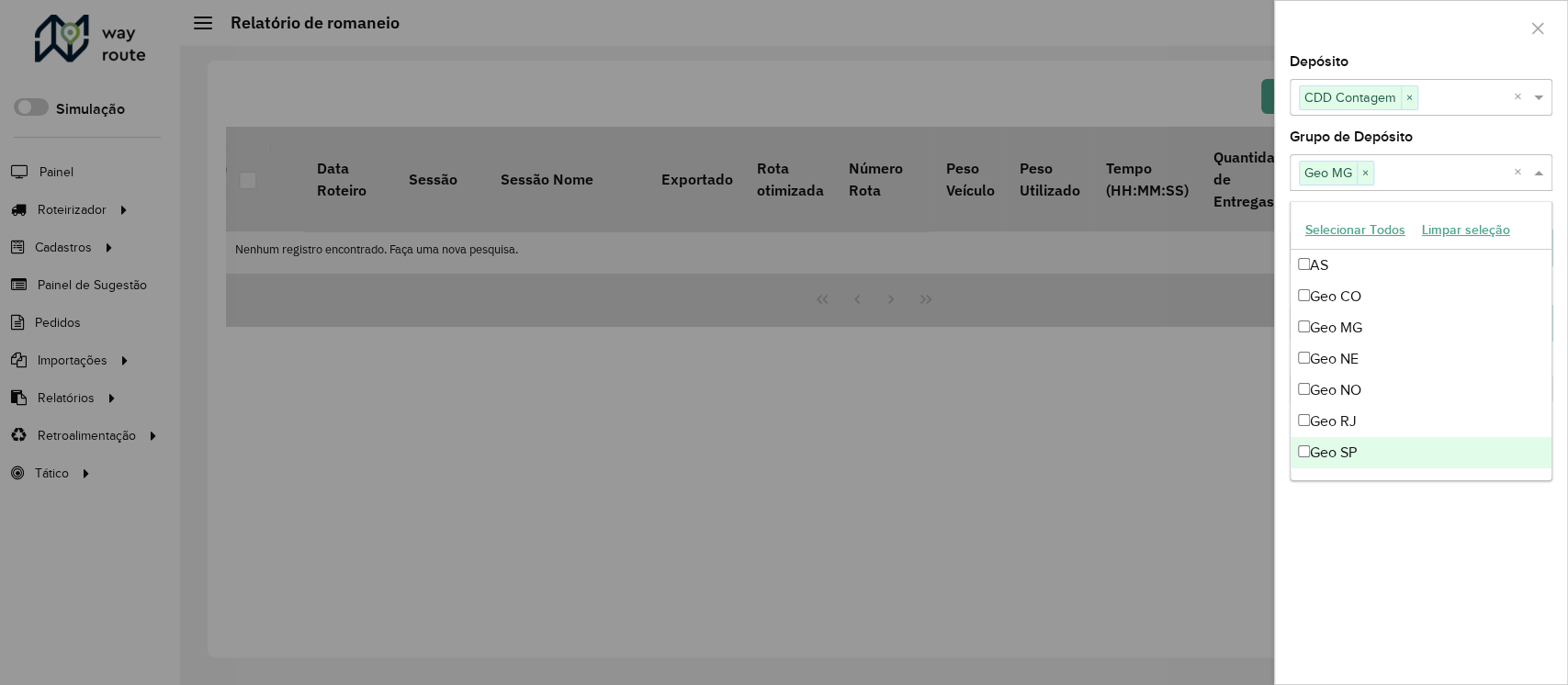
click at [1377, 559] on div "**********" at bounding box center [1420, 370] width 292 height 629
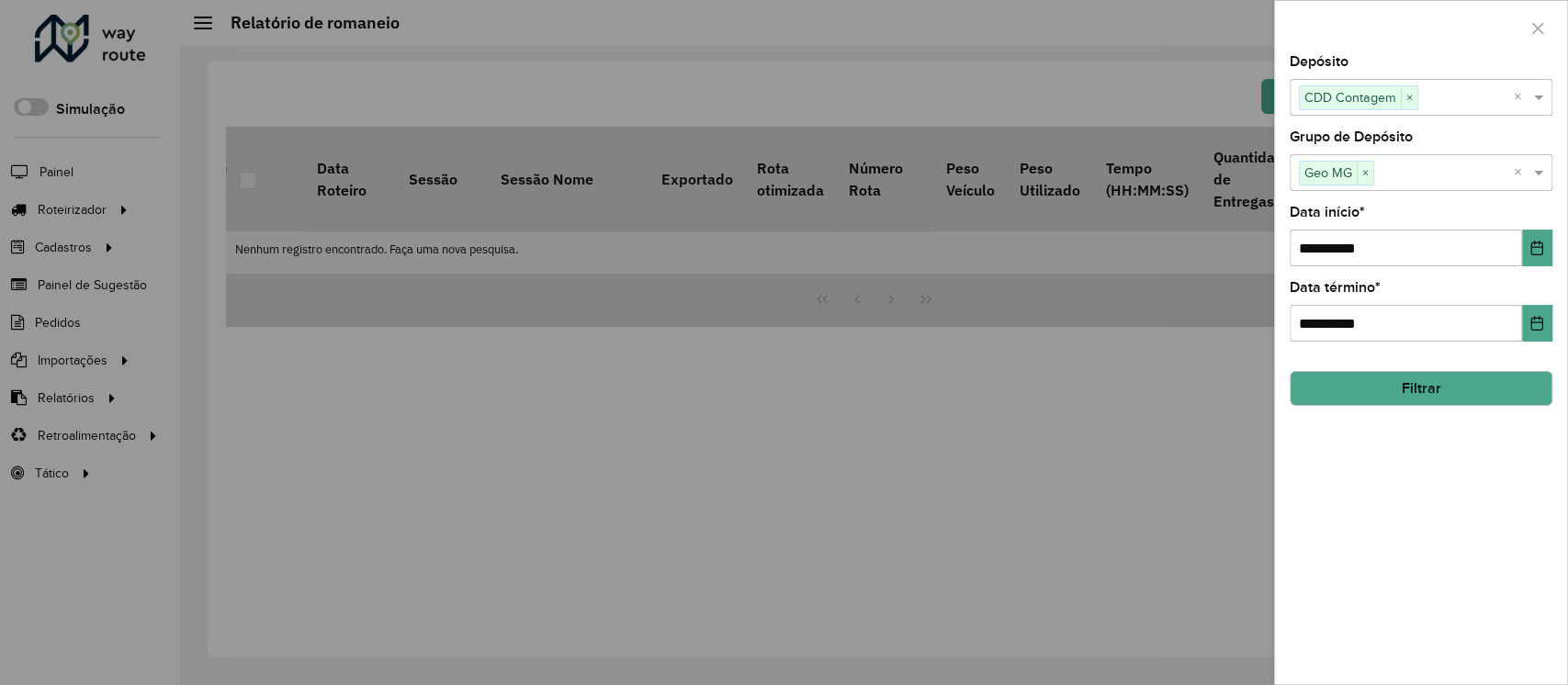
click at [1427, 396] on button "Filtrar" at bounding box center [1420, 388] width 263 height 35
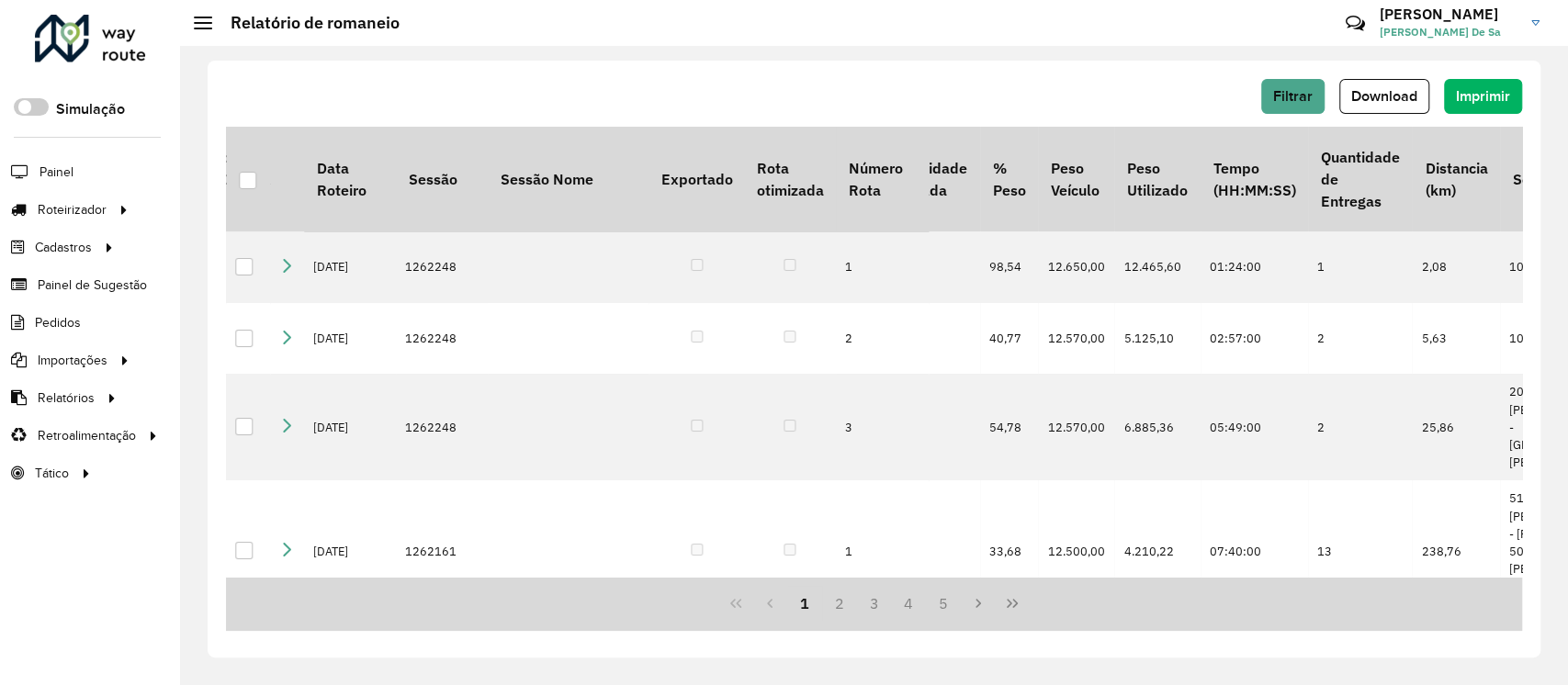
scroll to position [0, 1540]
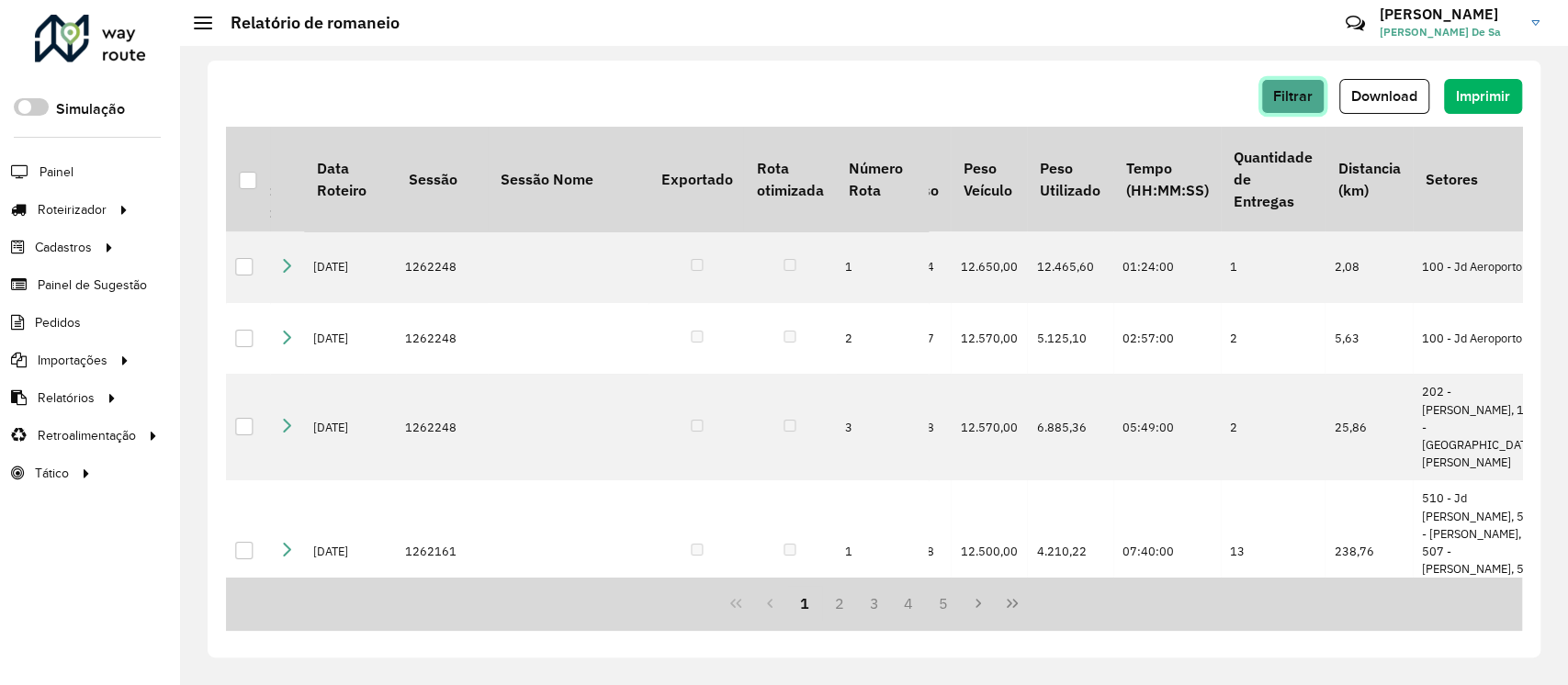
click at [1296, 101] on span "Filtrar" at bounding box center [1293, 96] width 40 height 16
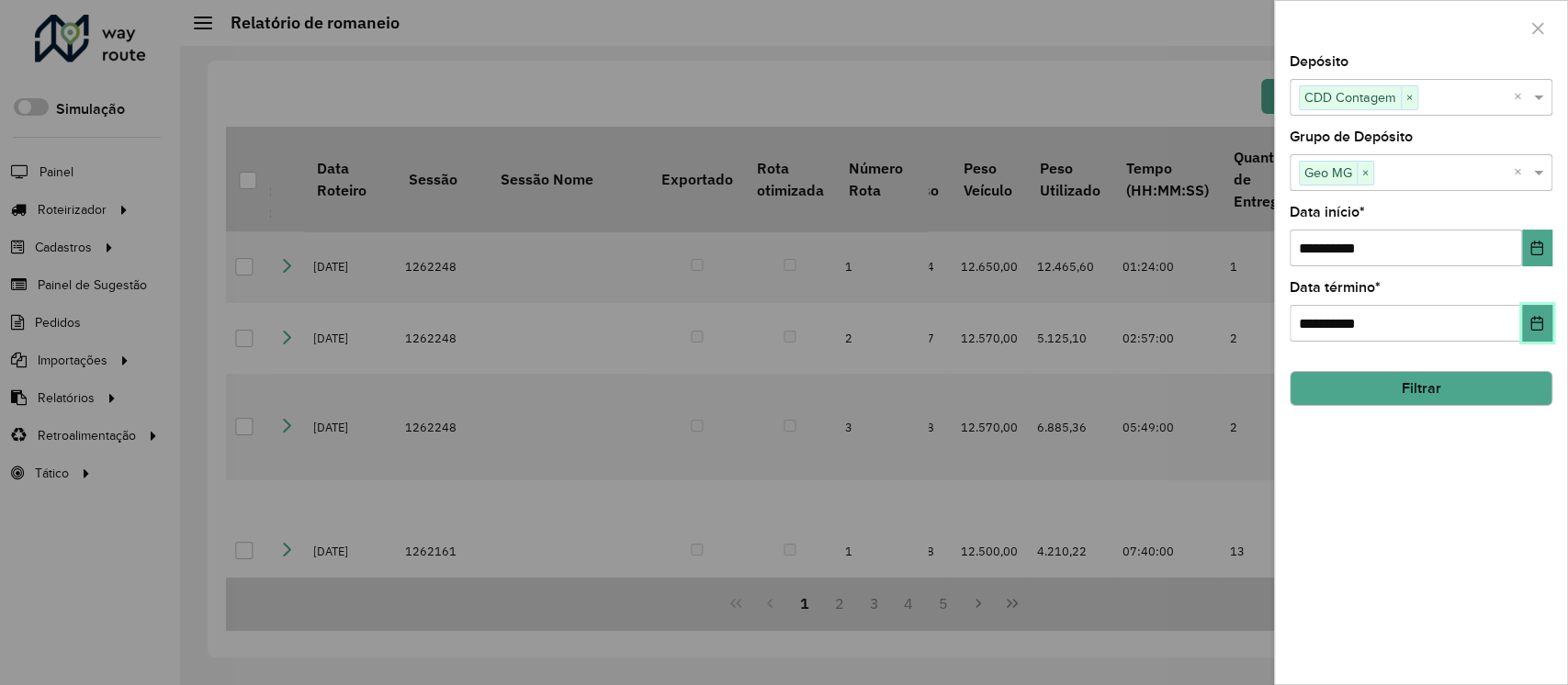
click at [1544, 320] on button "Choose Date" at bounding box center [1536, 323] width 31 height 37
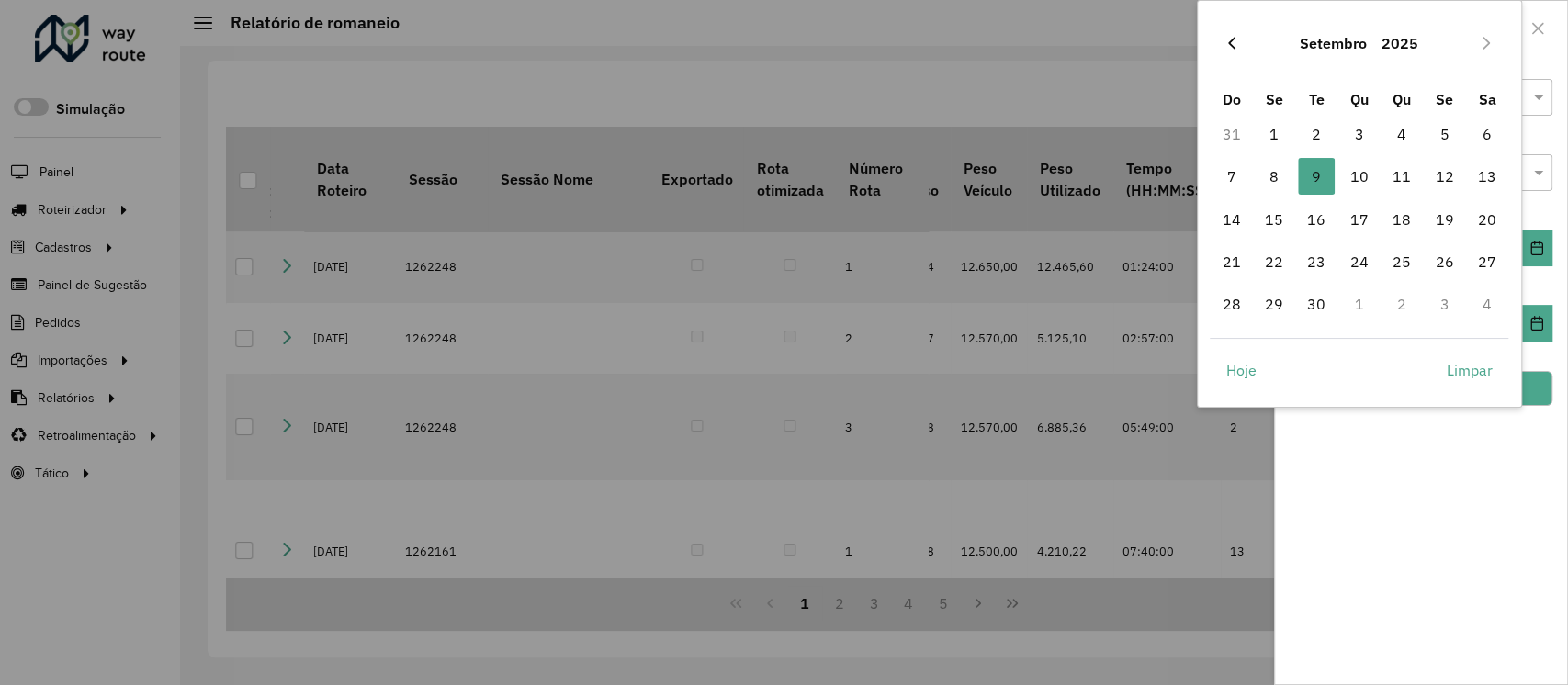
click at [1230, 42] on icon "Previous Month" at bounding box center [1231, 43] width 7 height 13
click at [1223, 129] on span "1" at bounding box center [1231, 134] width 37 height 37
type input "**********"
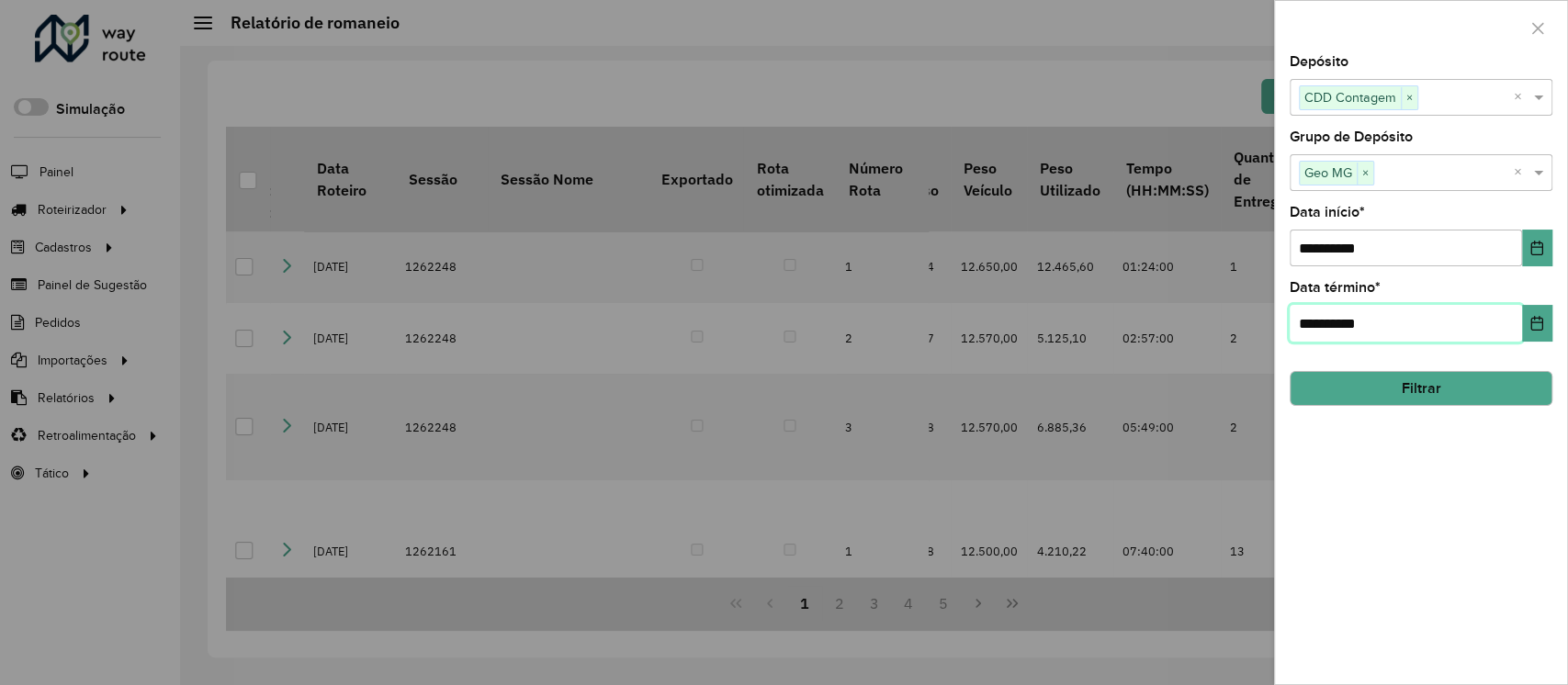
click at [1519, 325] on input "**********" at bounding box center [1405, 323] width 232 height 37
click at [1538, 327] on icon "Choose Date" at bounding box center [1536, 323] width 15 height 15
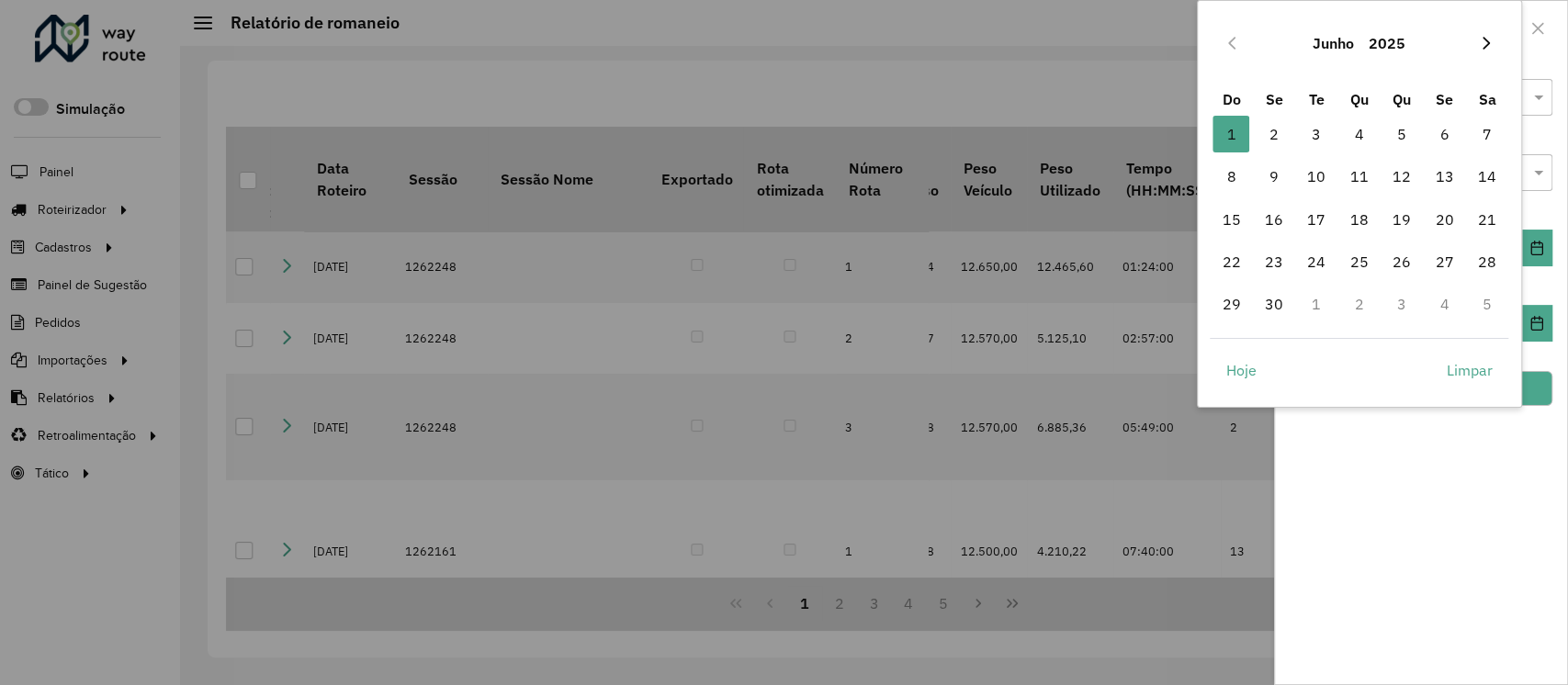
click at [1477, 48] on button "Next Month" at bounding box center [1486, 44] width 30 height 30
click at [1492, 298] on span "30" at bounding box center [1487, 304] width 37 height 37
type input "**********"
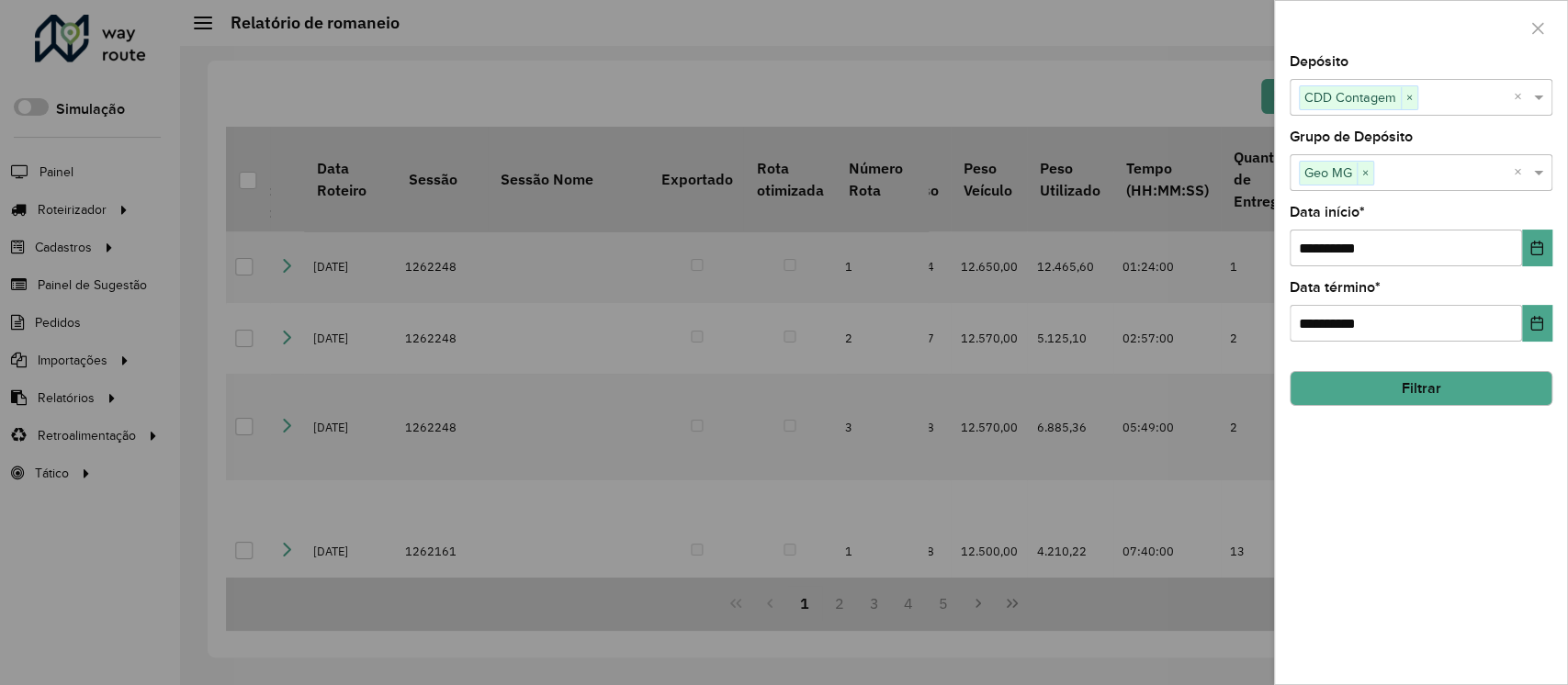
click at [1425, 384] on button "Filtrar" at bounding box center [1420, 388] width 263 height 35
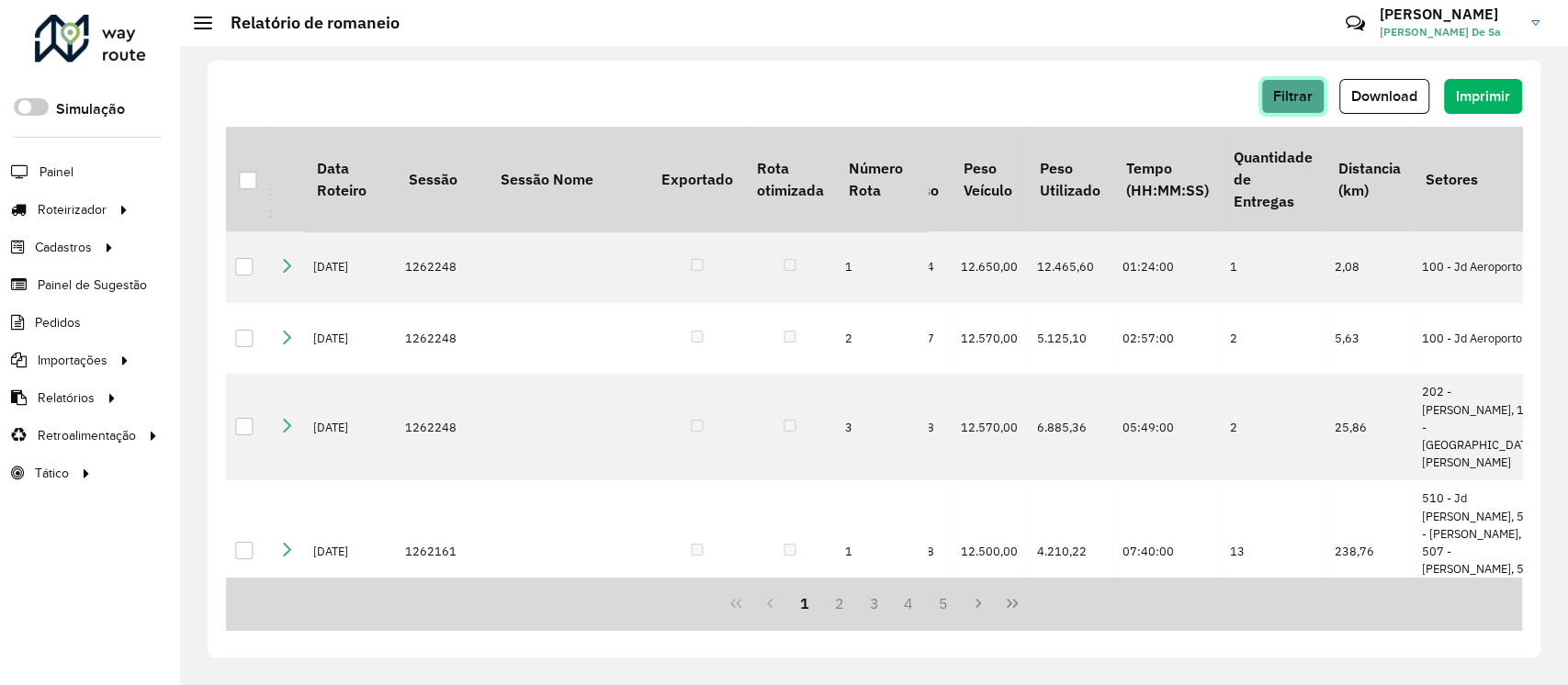
click at [1302, 99] on span "Filtrar" at bounding box center [1293, 96] width 40 height 16
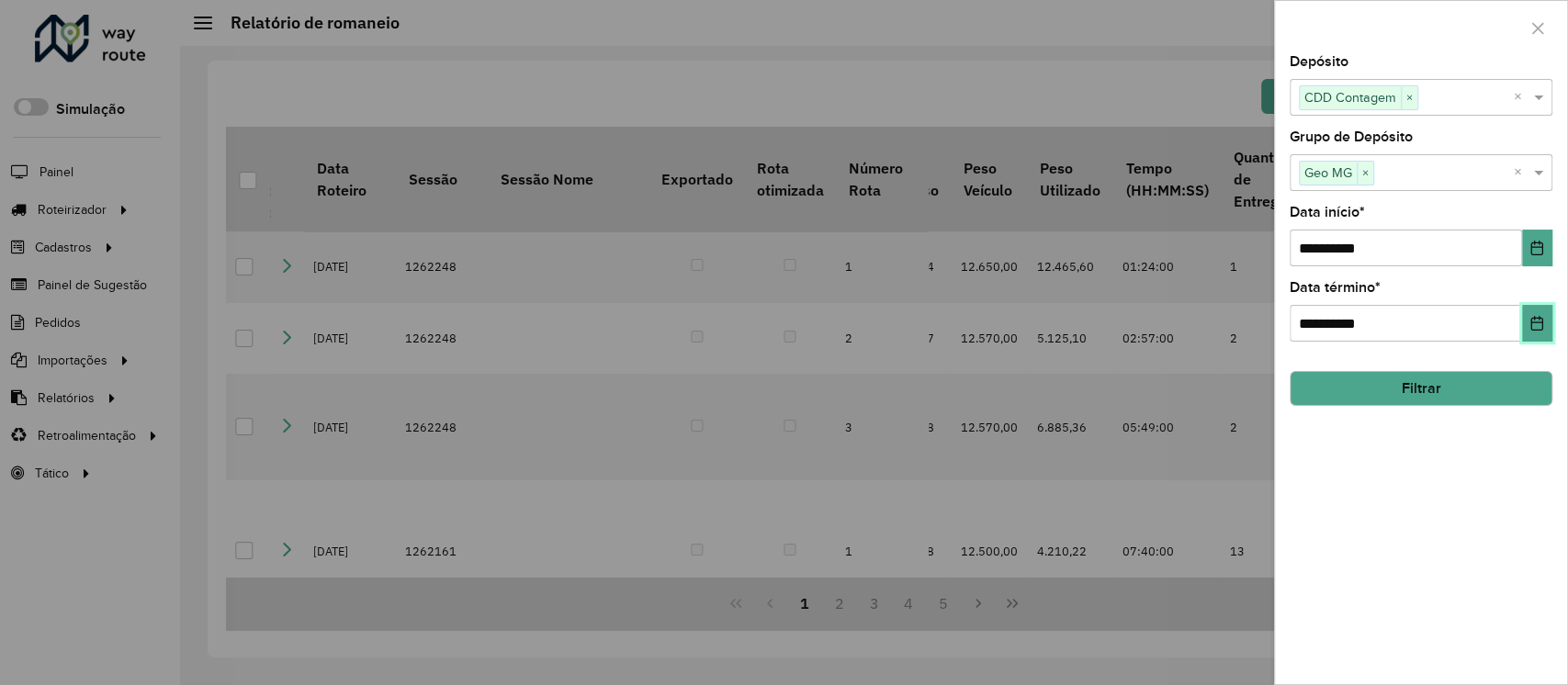
click at [1534, 321] on icon "Choose Date" at bounding box center [1536, 323] width 15 height 15
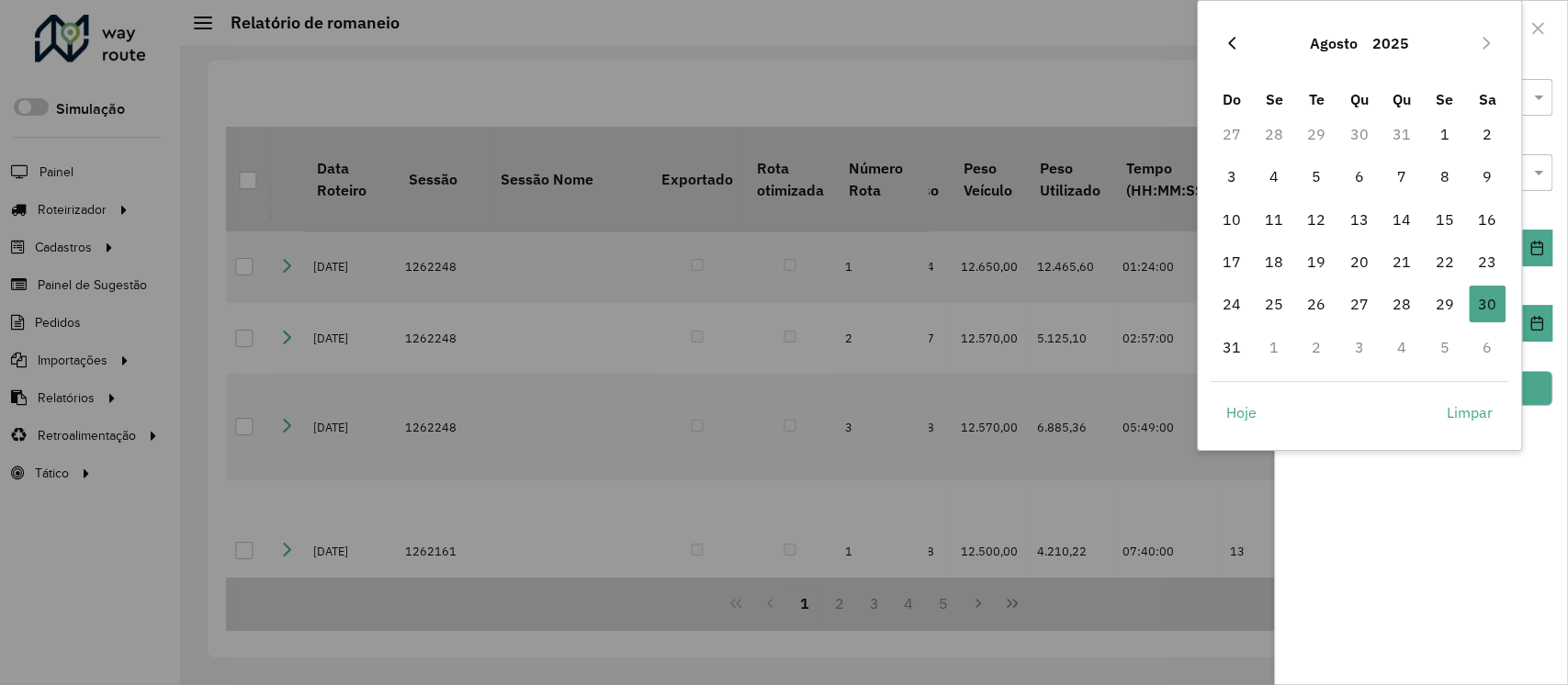
click at [1233, 52] on button "Previous Month" at bounding box center [1232, 44] width 30 height 30
click at [1275, 313] on span "30" at bounding box center [1273, 304] width 37 height 37
type input "**********"
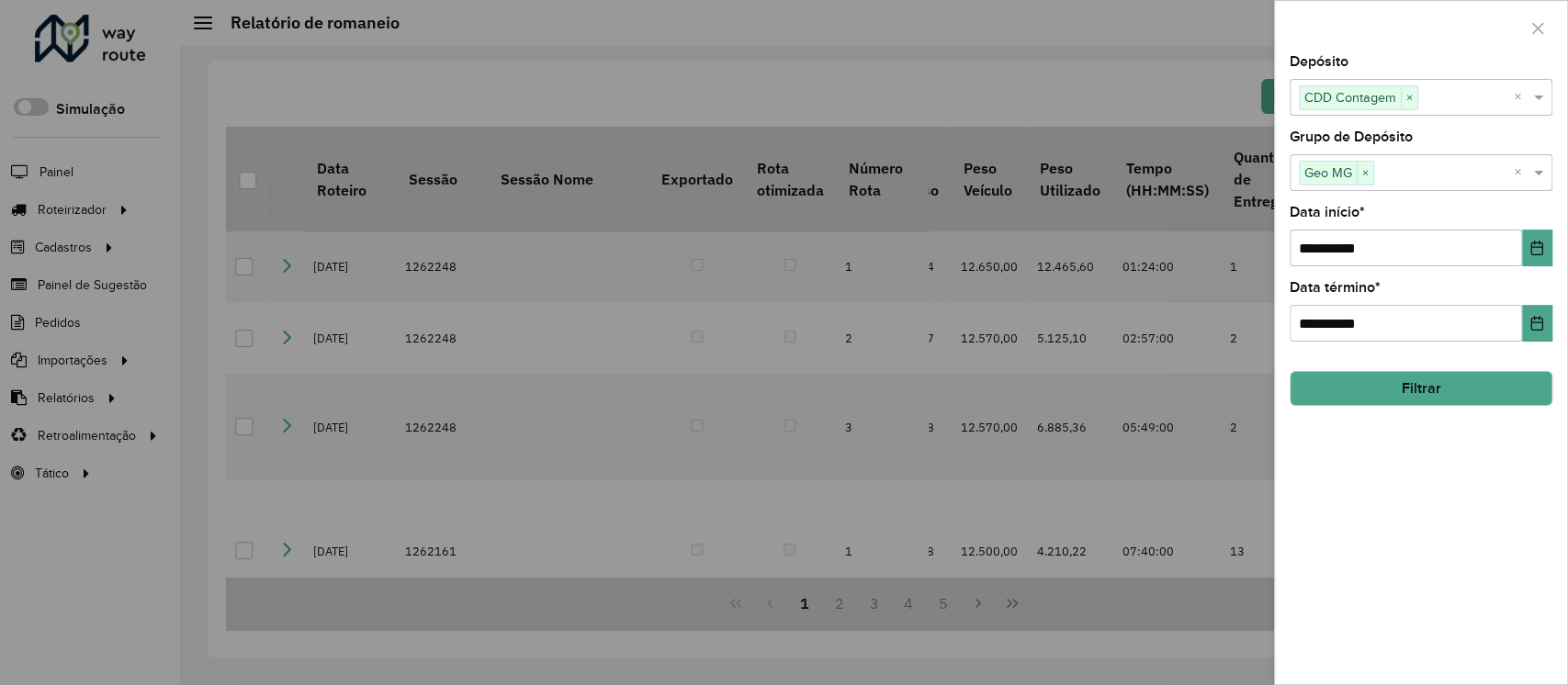
click at [1410, 384] on button "Filtrar" at bounding box center [1420, 388] width 263 height 35
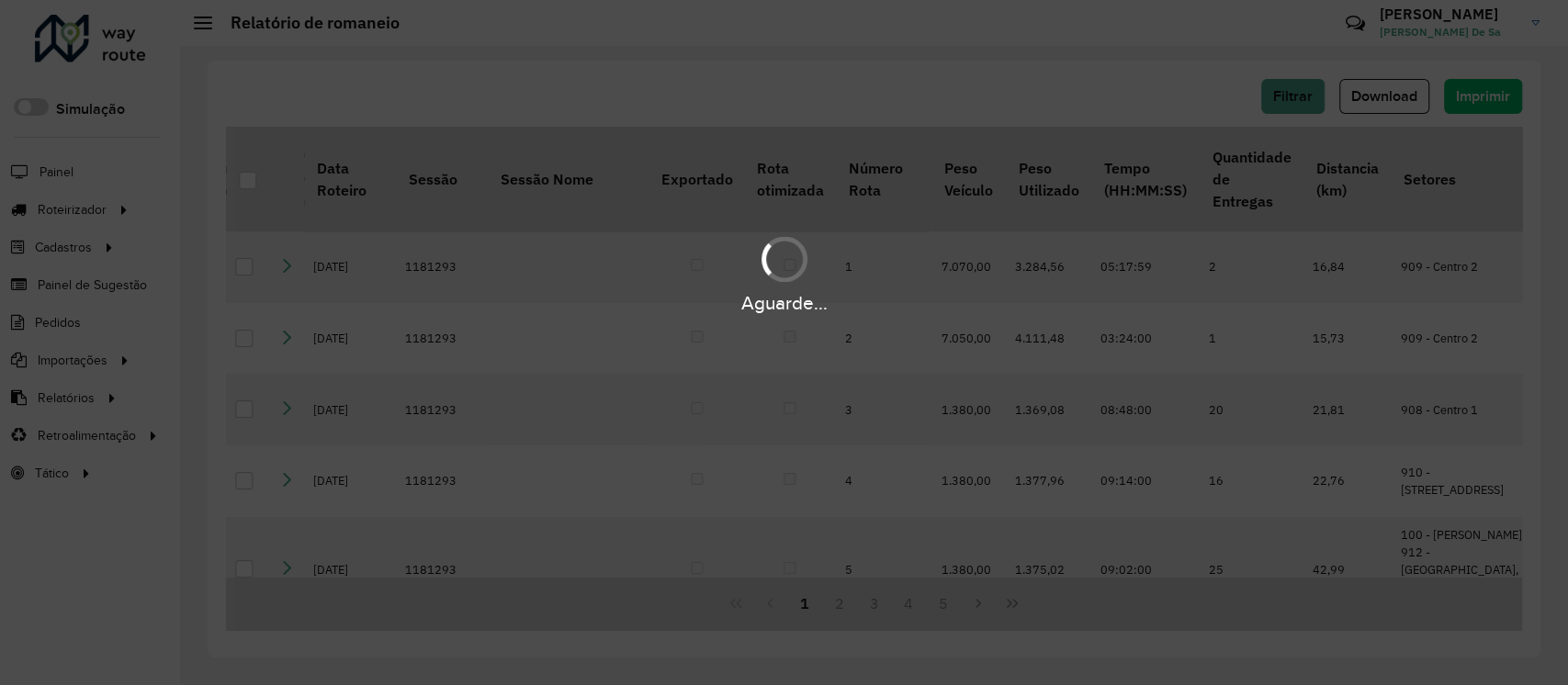
scroll to position [0, 1535]
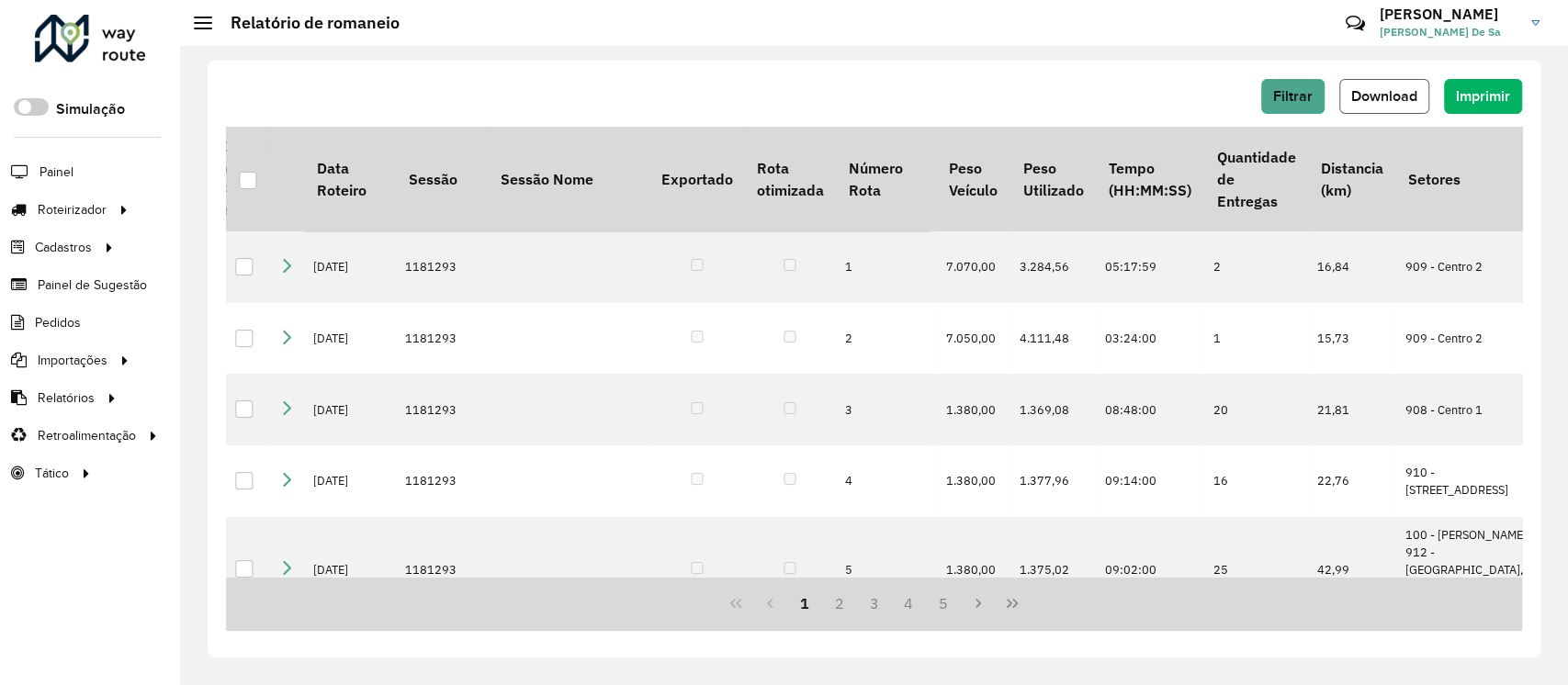
click at [1383, 85] on button "Download" at bounding box center [1383, 96] width 90 height 35
click at [1307, 100] on span "Filtrar" at bounding box center [1293, 96] width 40 height 16
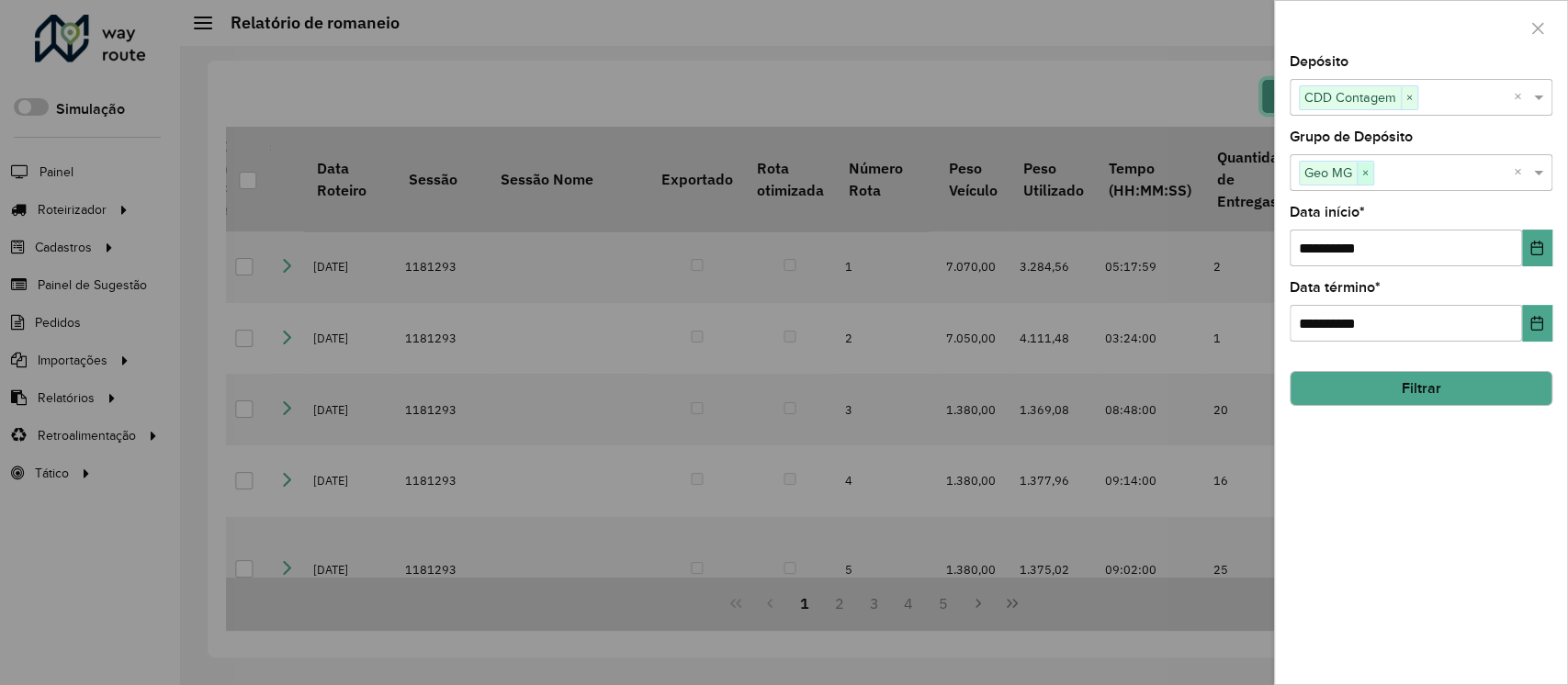
click at [1367, 179] on span "×" at bounding box center [1365, 174] width 17 height 22
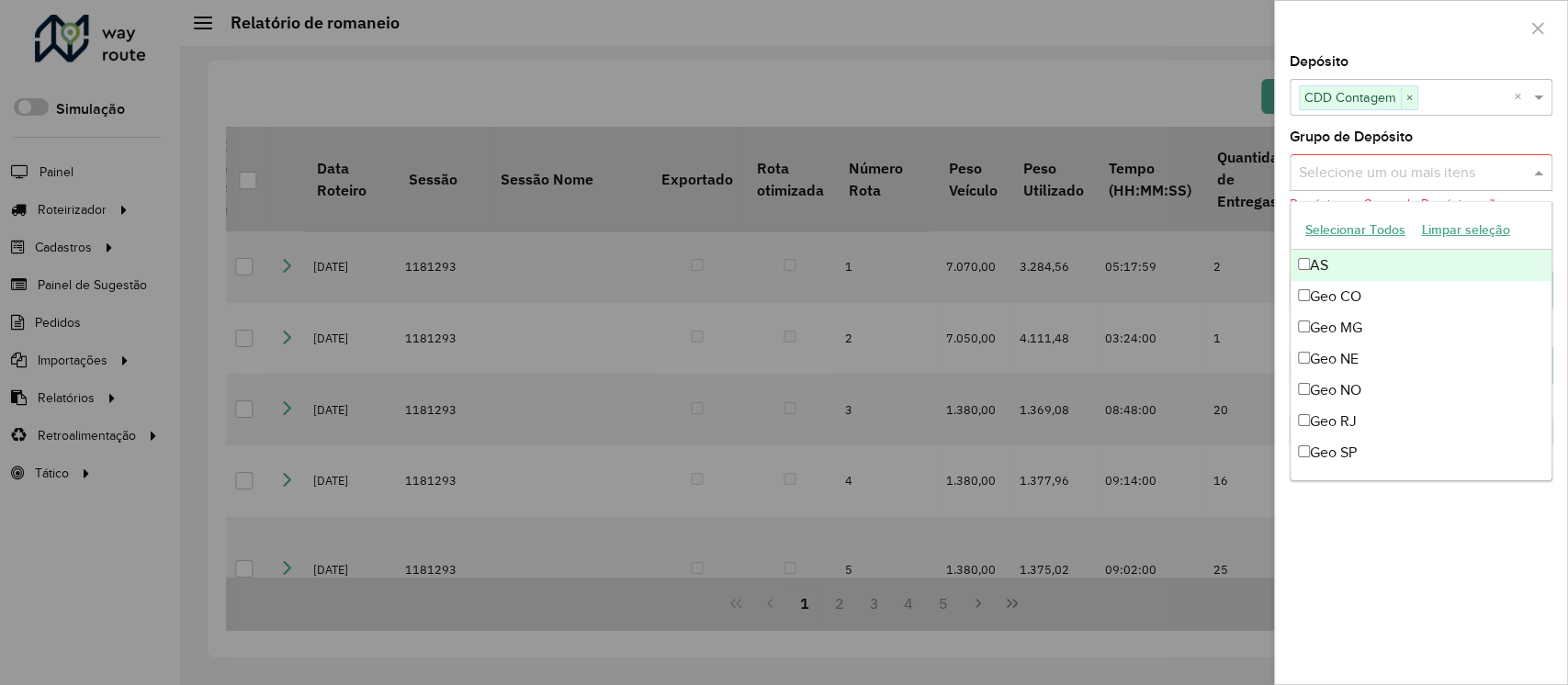
click at [1344, 176] on input "text" at bounding box center [1411, 174] width 235 height 22
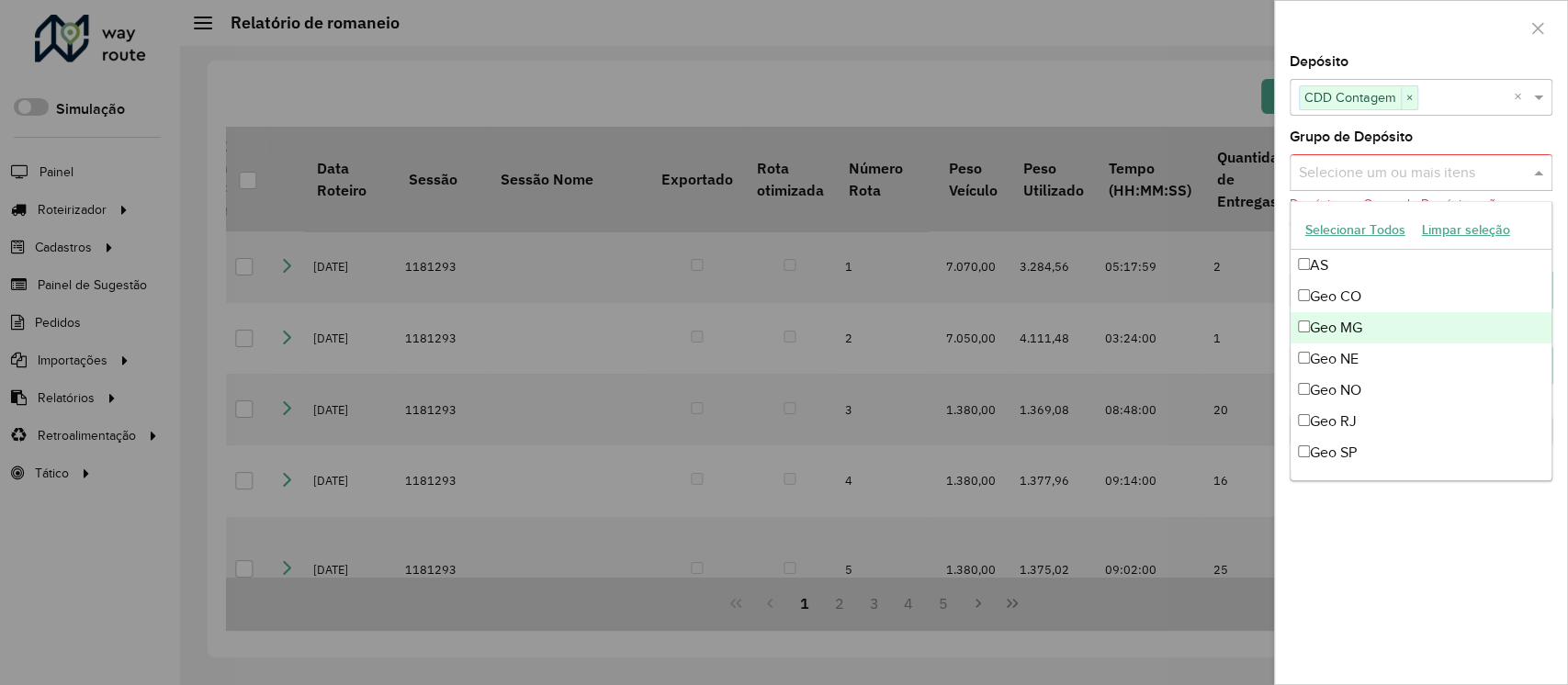
click at [1349, 334] on div "Geo MG" at bounding box center [1420, 328] width 261 height 31
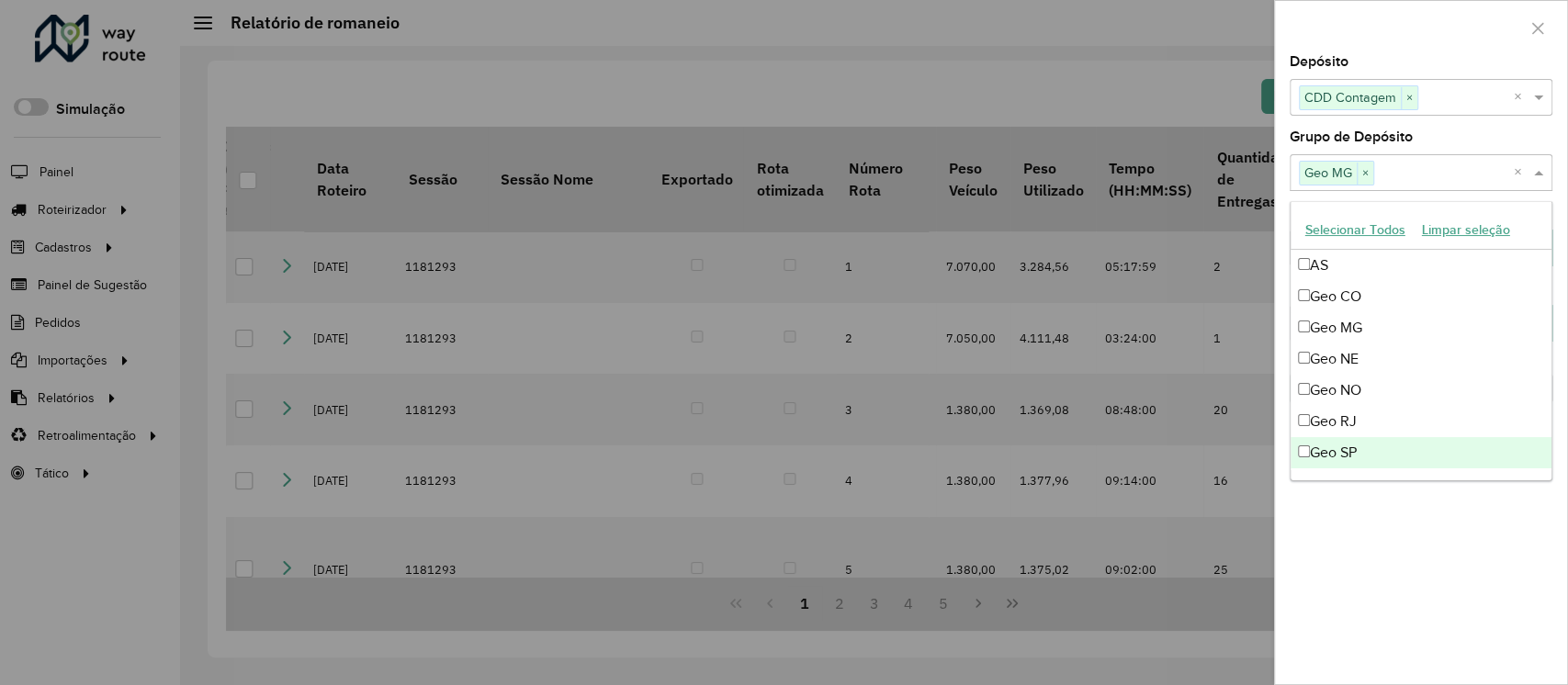
click at [1435, 599] on div "**********" at bounding box center [1420, 370] width 292 height 629
